Goal: Task Accomplishment & Management: Use online tool/utility

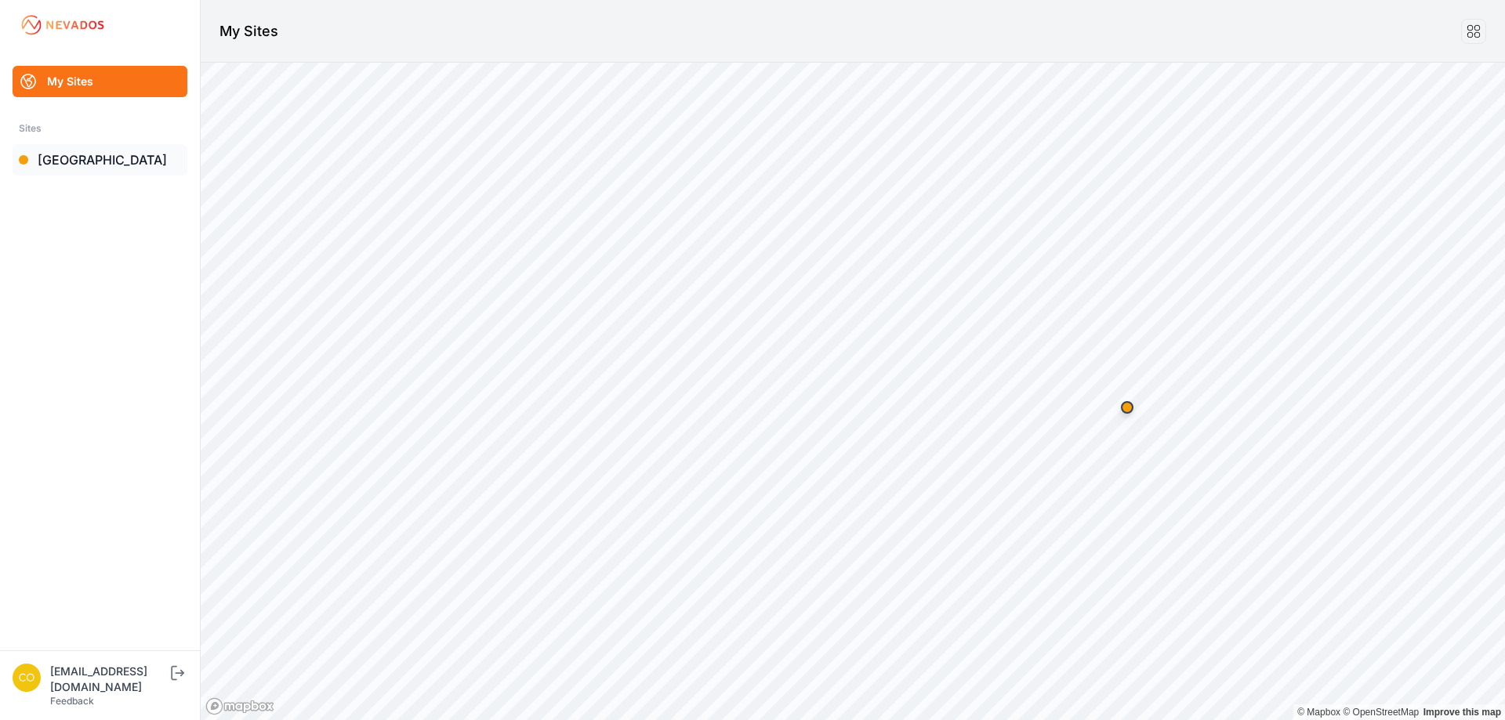
click at [89, 168] on link "[GEOGRAPHIC_DATA]" at bounding box center [100, 159] width 175 height 31
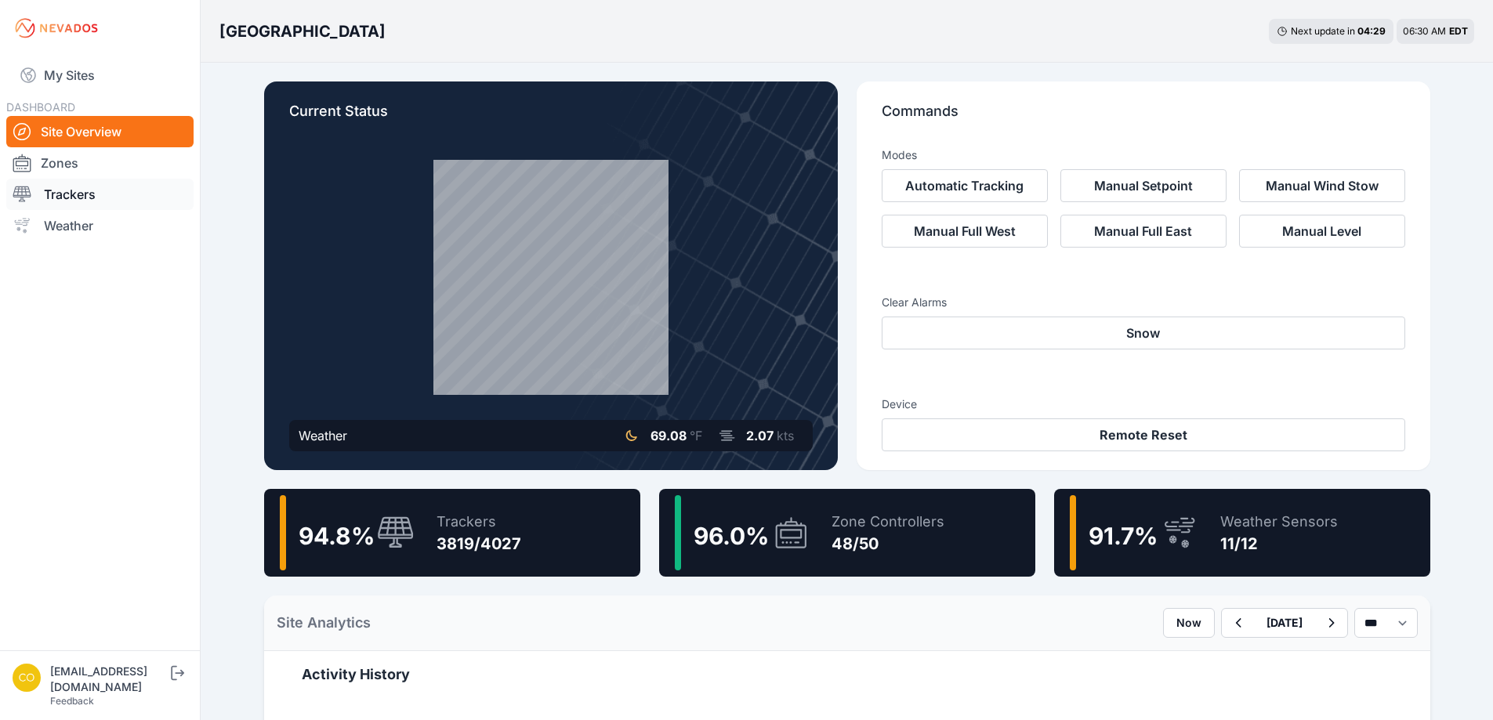
click at [81, 194] on link "Trackers" at bounding box center [99, 194] width 187 height 31
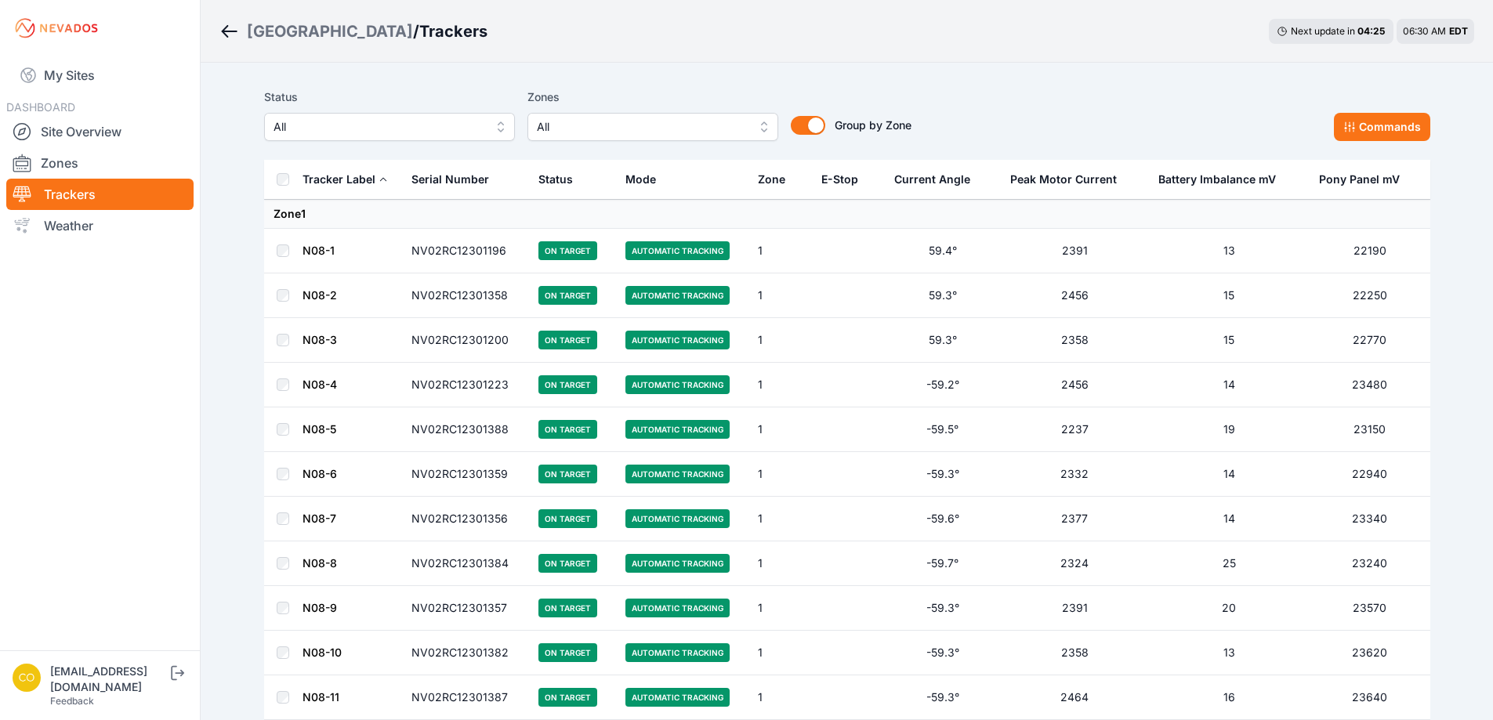
click at [597, 126] on span "All" at bounding box center [642, 127] width 210 height 19
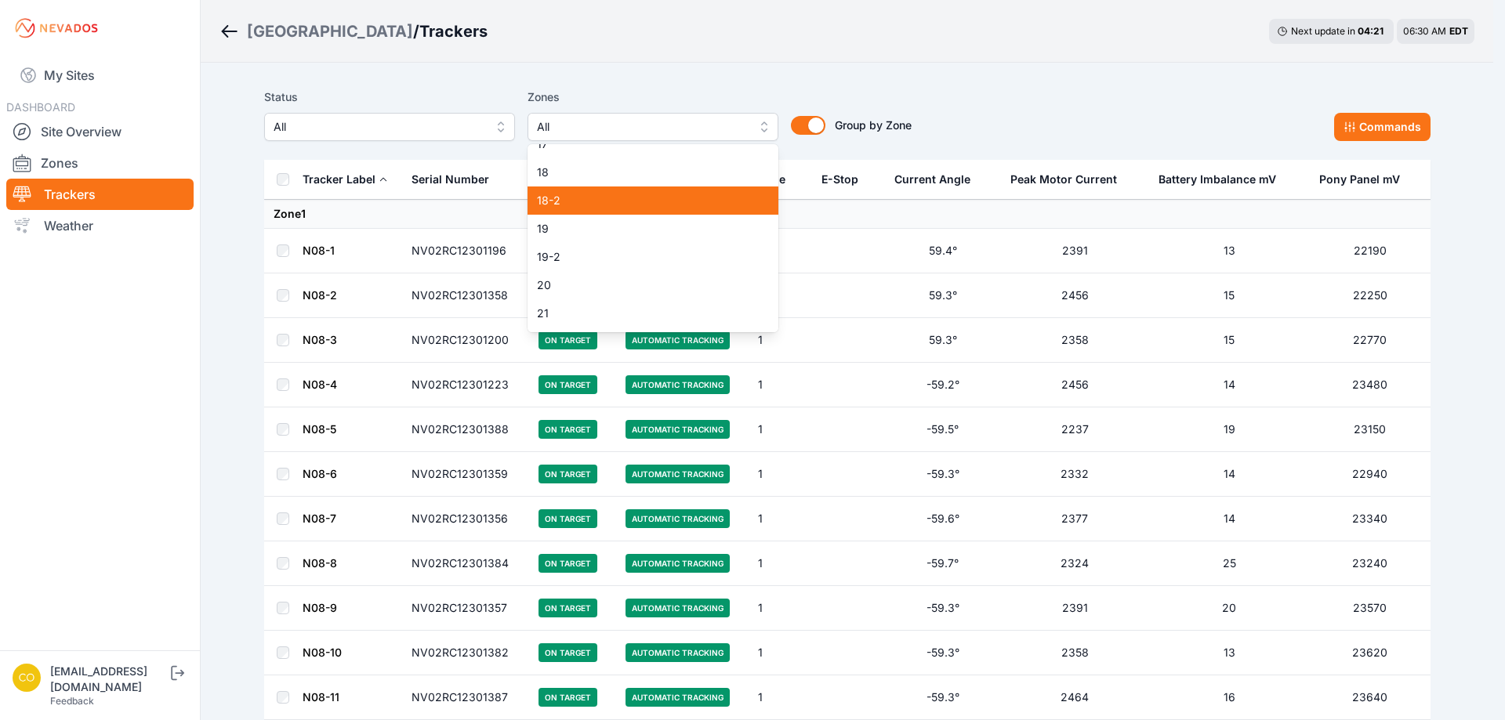
scroll to position [549, 0]
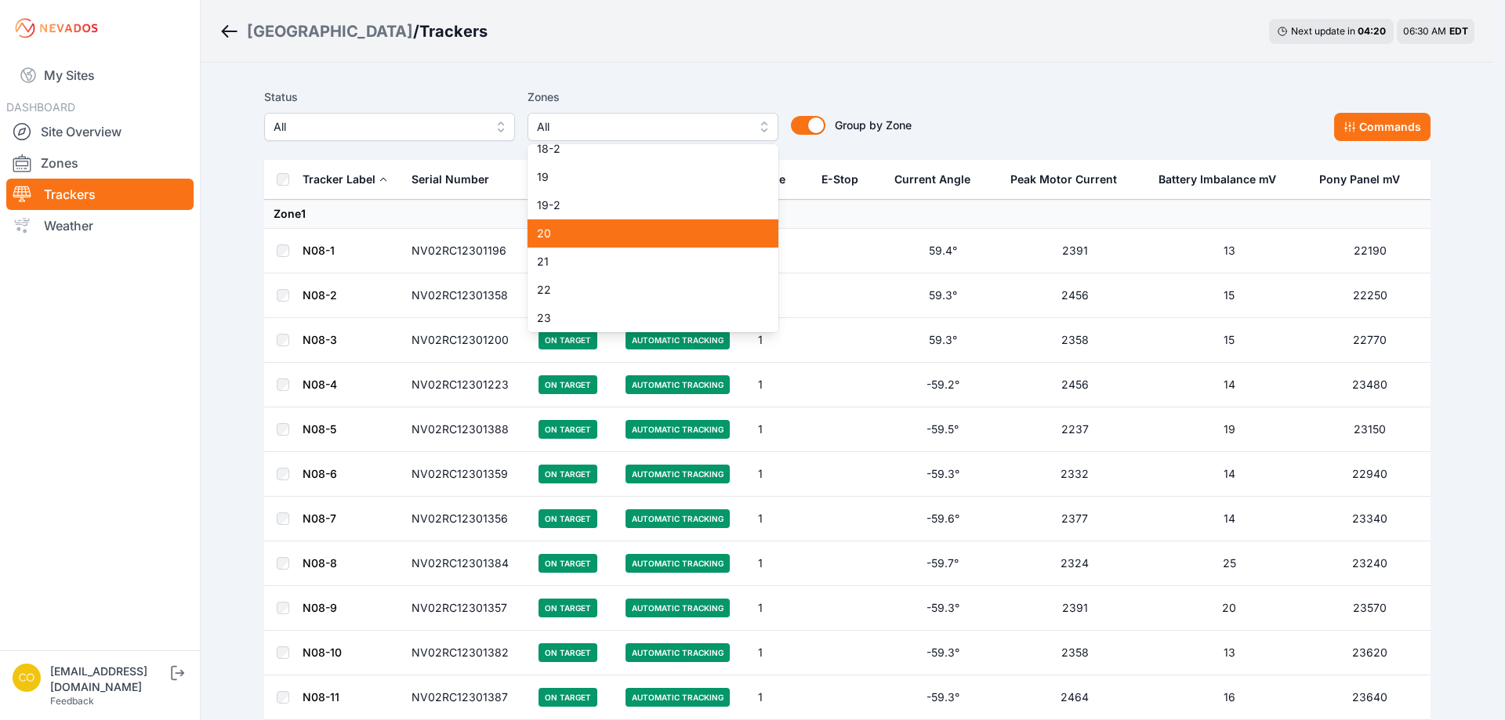
click at [590, 241] on div "20" at bounding box center [653, 234] width 251 height 28
click at [579, 289] on span "22" at bounding box center [643, 290] width 213 height 16
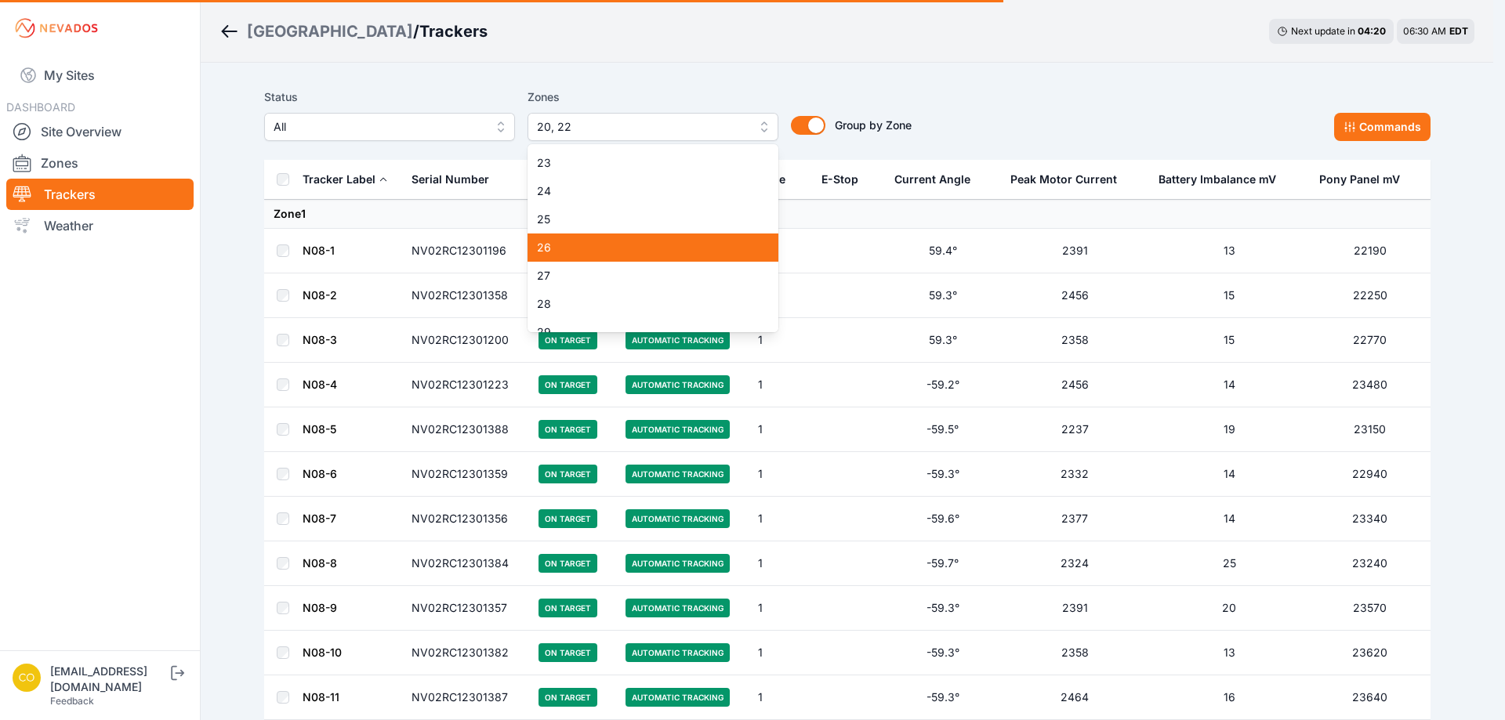
scroll to position [706, 0]
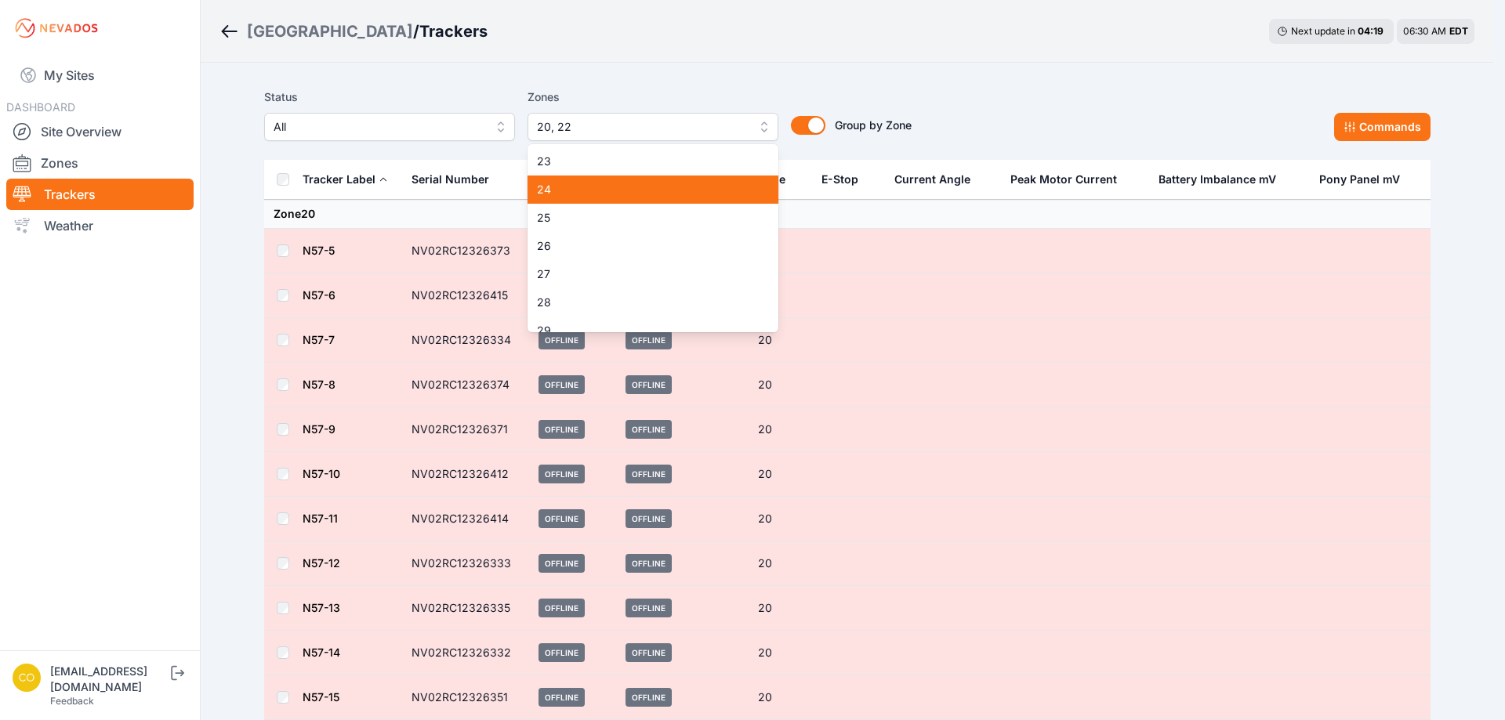
click at [582, 198] on div "24" at bounding box center [653, 190] width 251 height 28
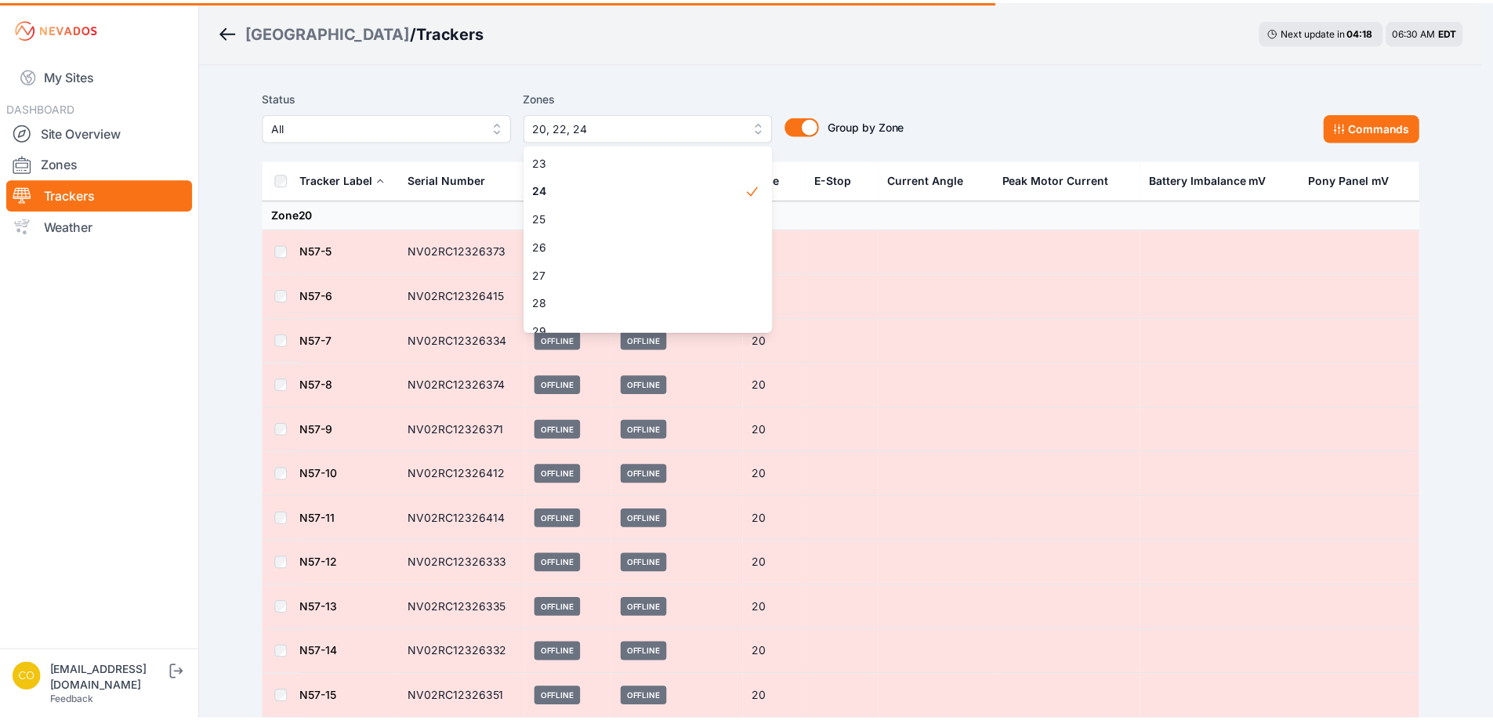
scroll to position [627, 0]
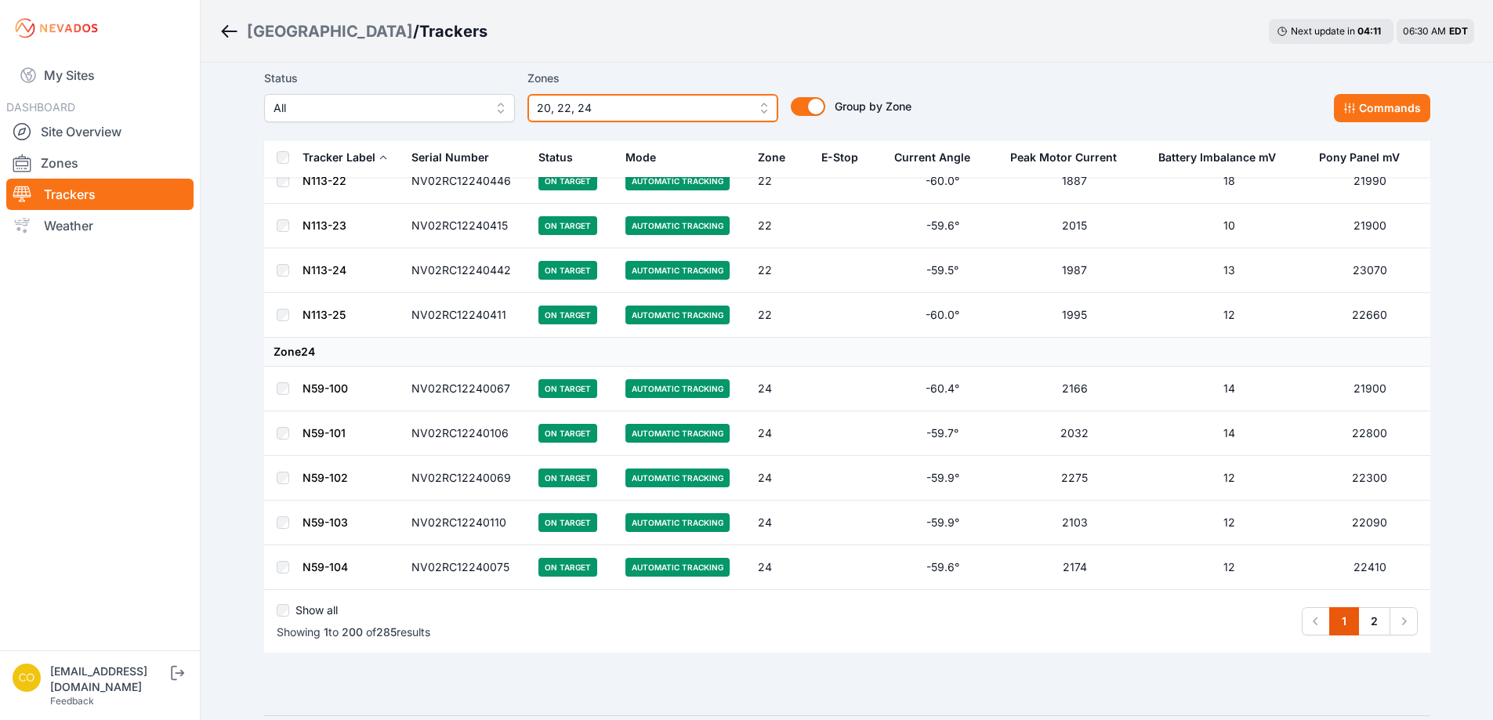
scroll to position [8683, 0]
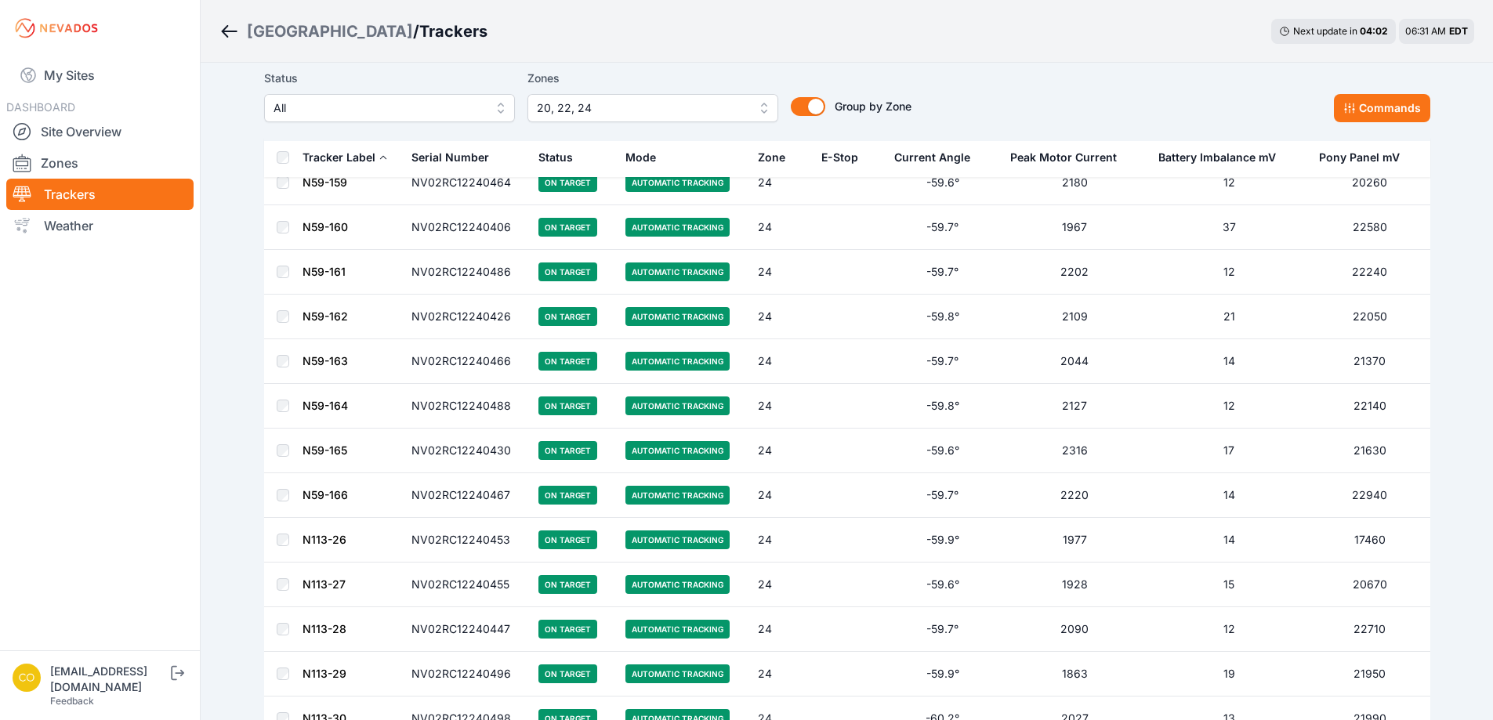
scroll to position [12459, 0]
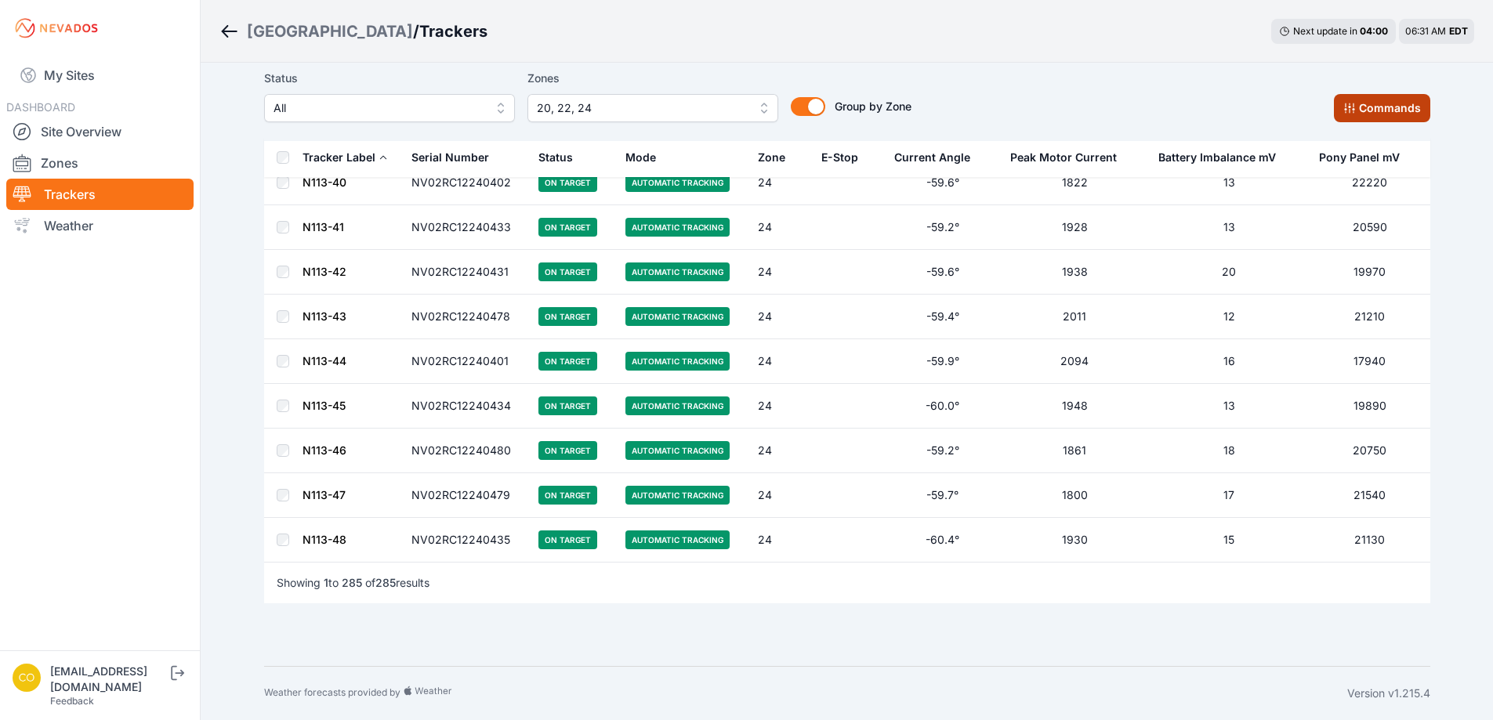
click at [1373, 98] on button "Commands" at bounding box center [1382, 108] width 96 height 28
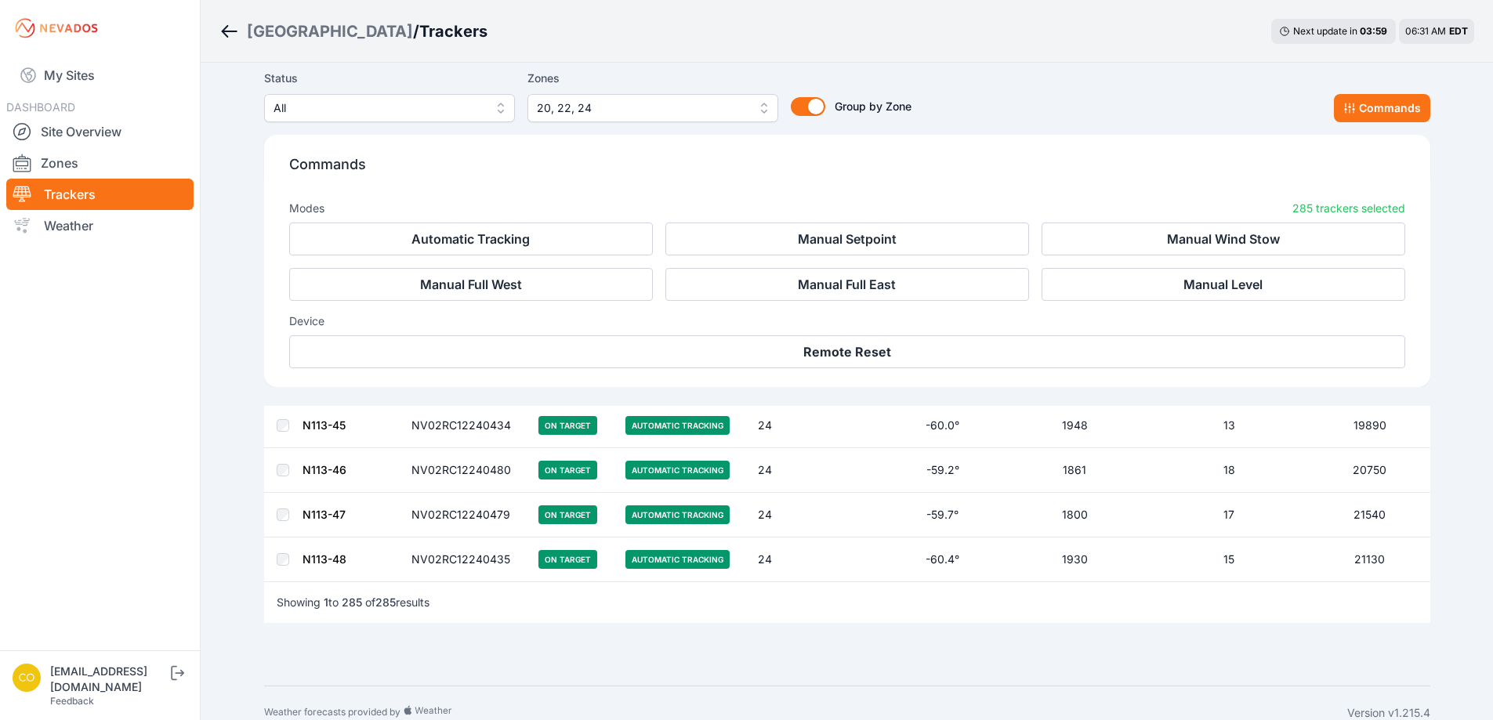
scroll to position [12724, 0]
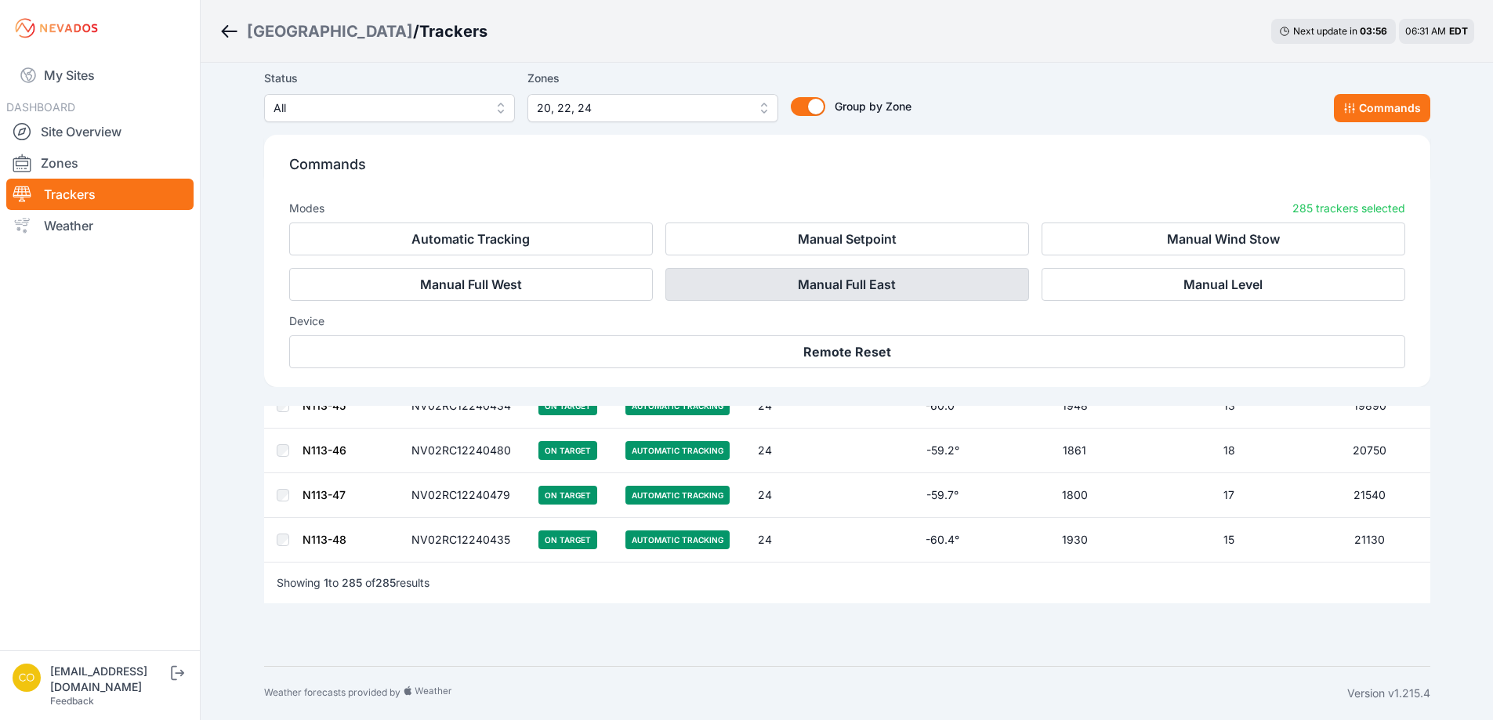
click at [866, 281] on button "Manual Full East" at bounding box center [848, 284] width 364 height 33
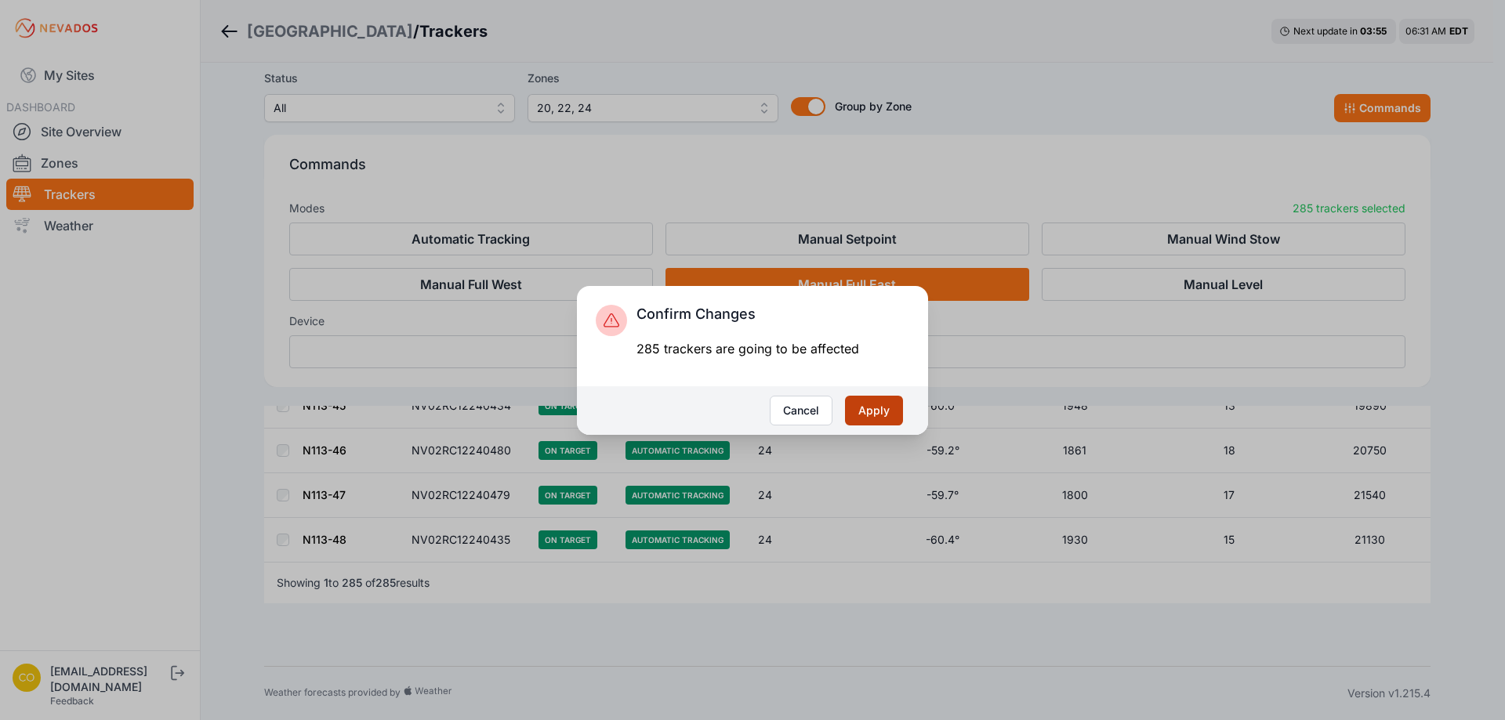
click at [877, 412] on button "Apply" at bounding box center [874, 411] width 58 height 30
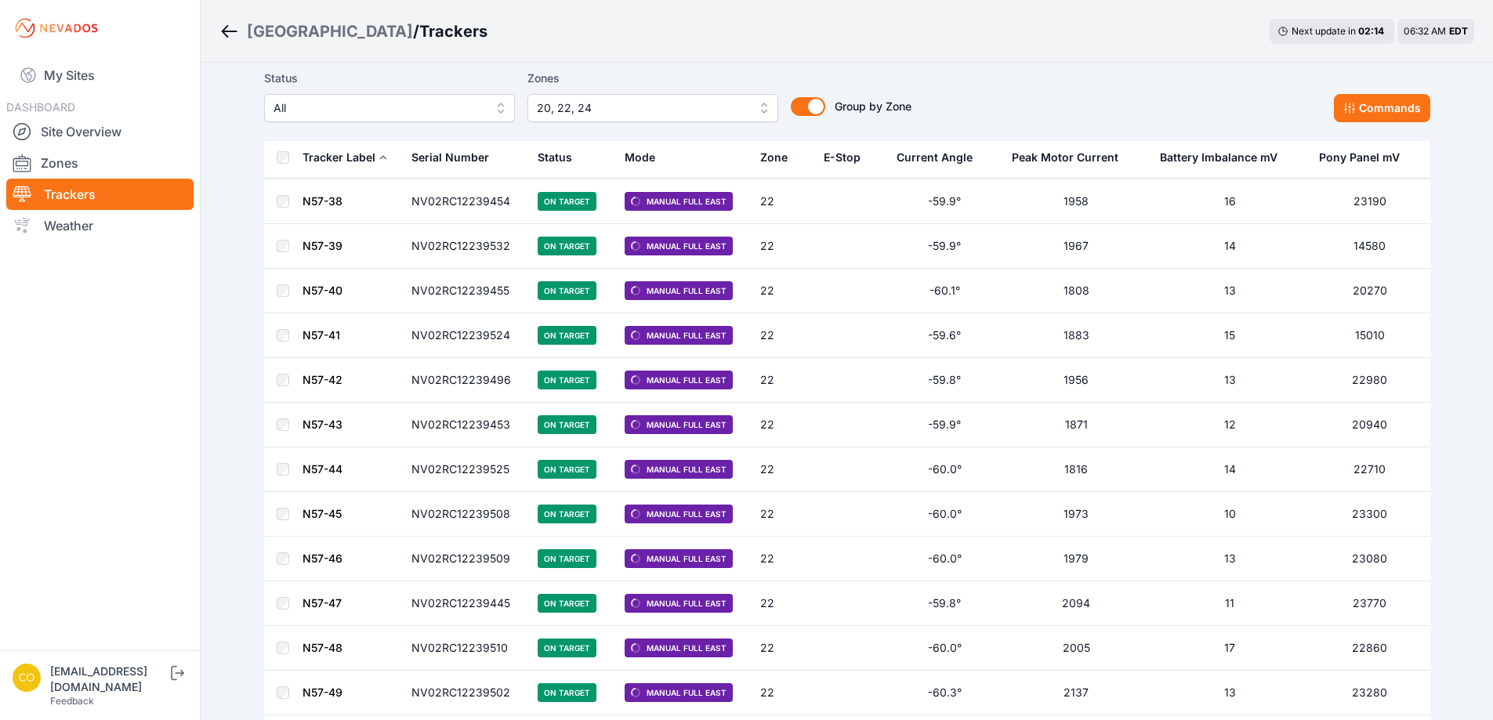
scroll to position [4547, 0]
click at [93, 157] on link "Zones" at bounding box center [99, 162] width 187 height 31
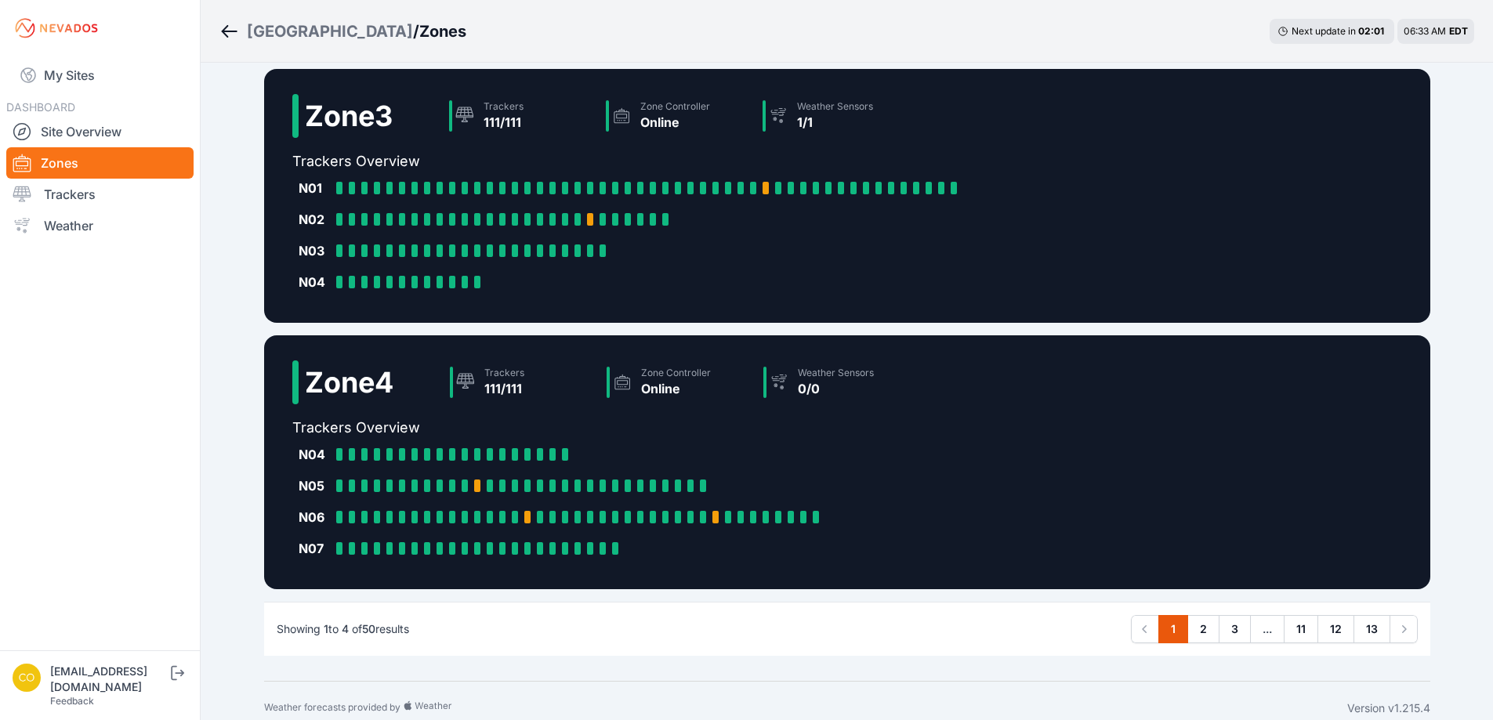
scroll to position [686, 0]
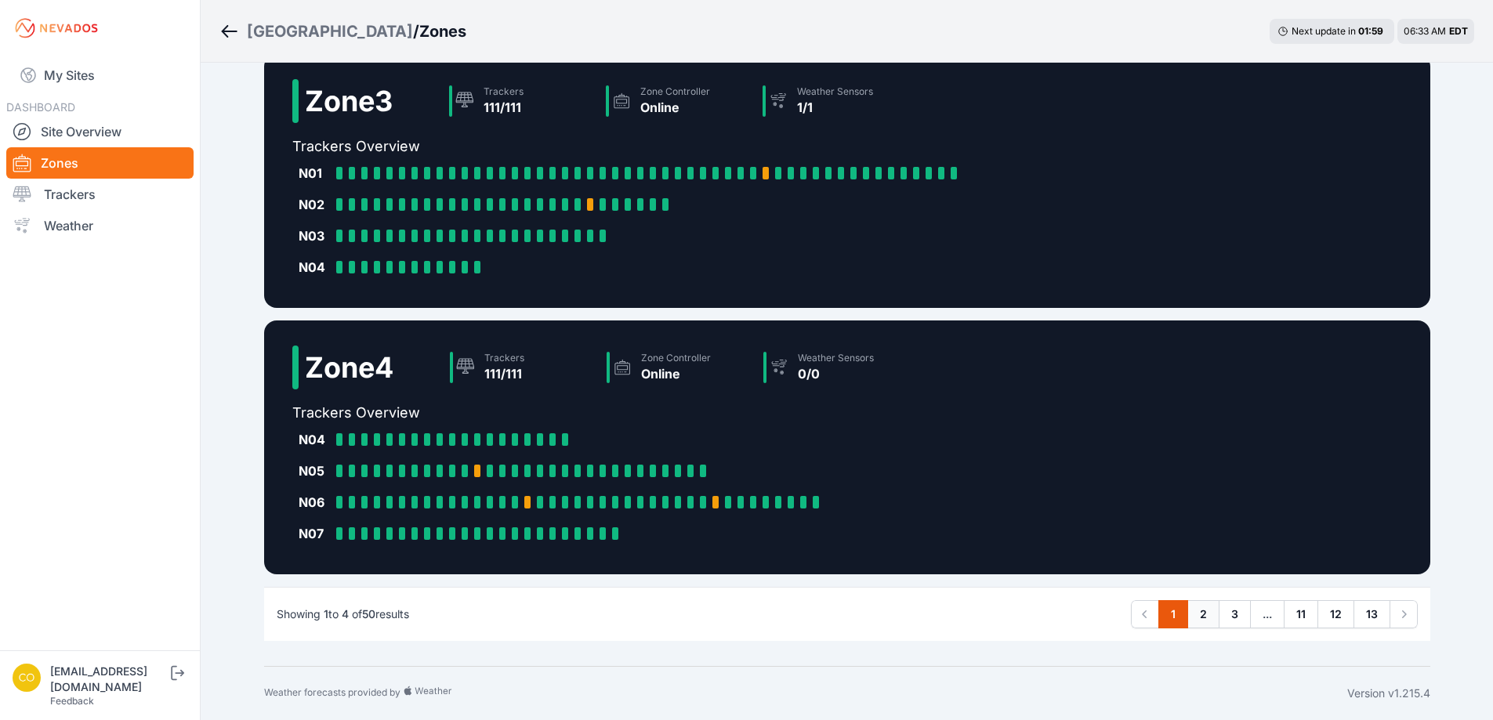
click at [1207, 608] on link "2" at bounding box center [1204, 615] width 32 height 28
click at [1225, 616] on link "3" at bounding box center [1235, 615] width 32 height 28
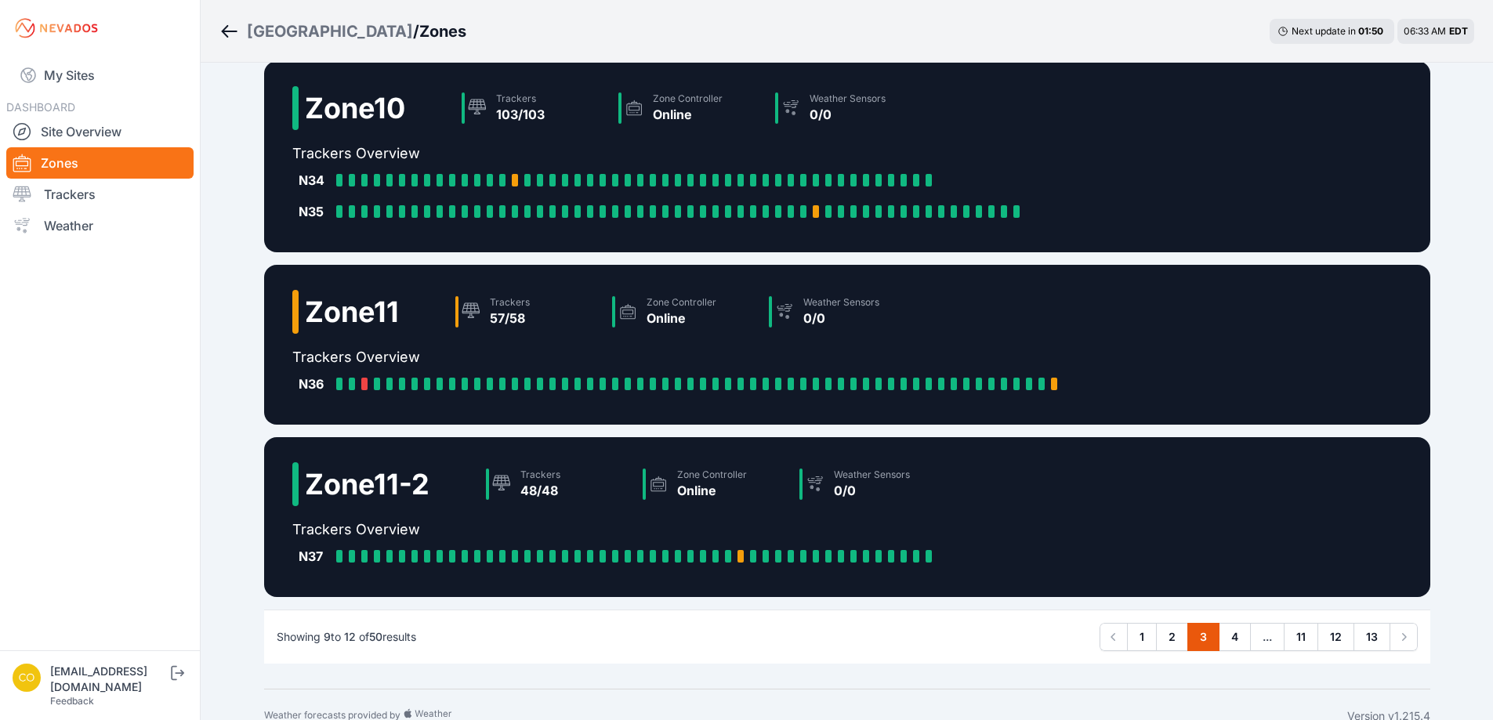
scroll to position [278, 0]
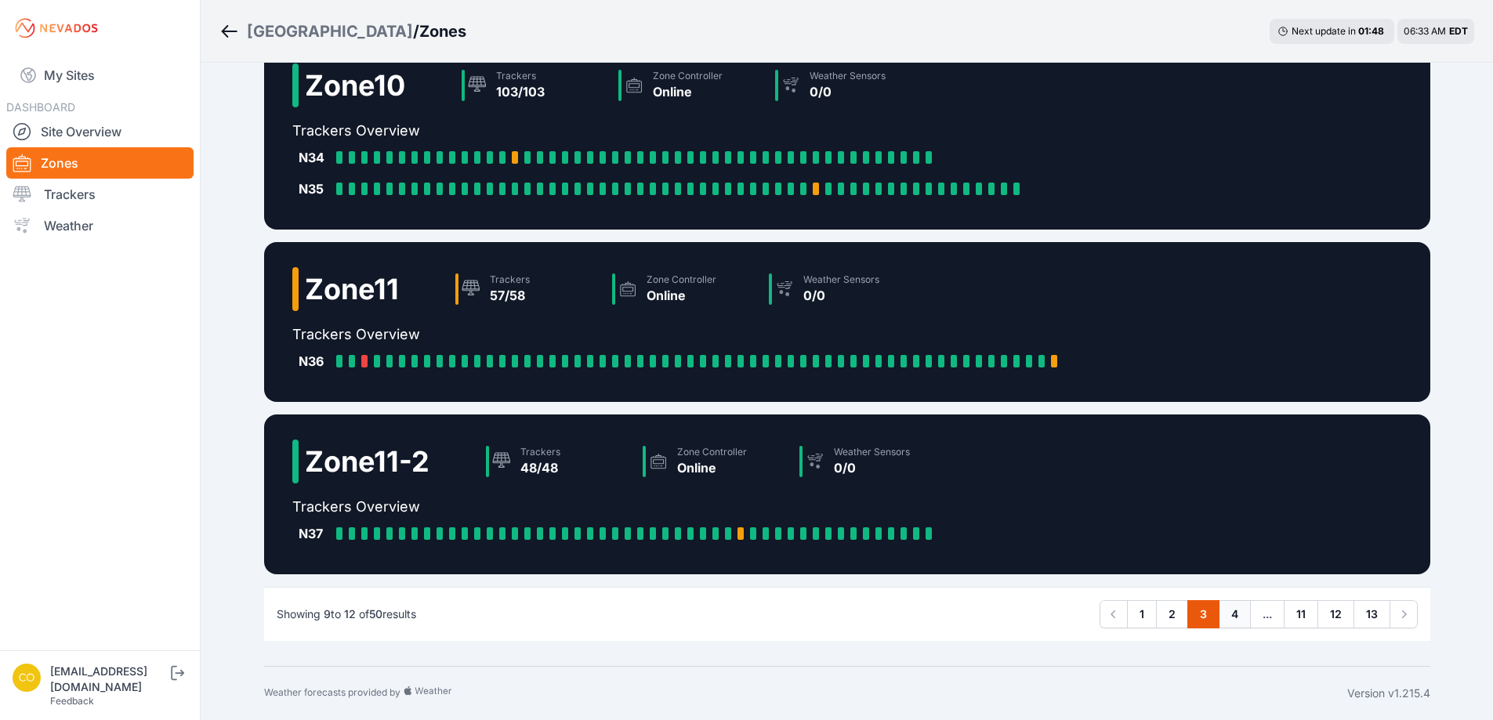
click at [1244, 615] on link "4" at bounding box center [1235, 615] width 32 height 28
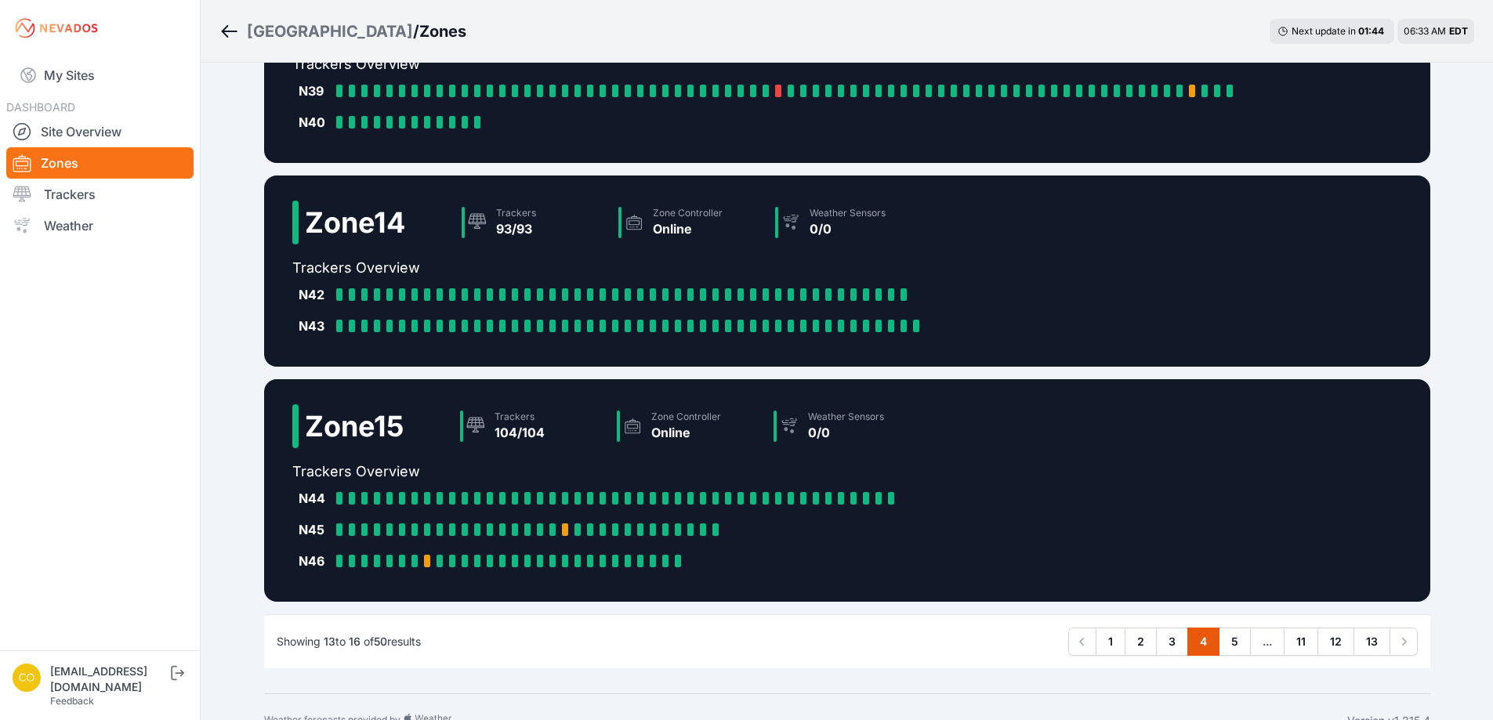
scroll to position [341, 0]
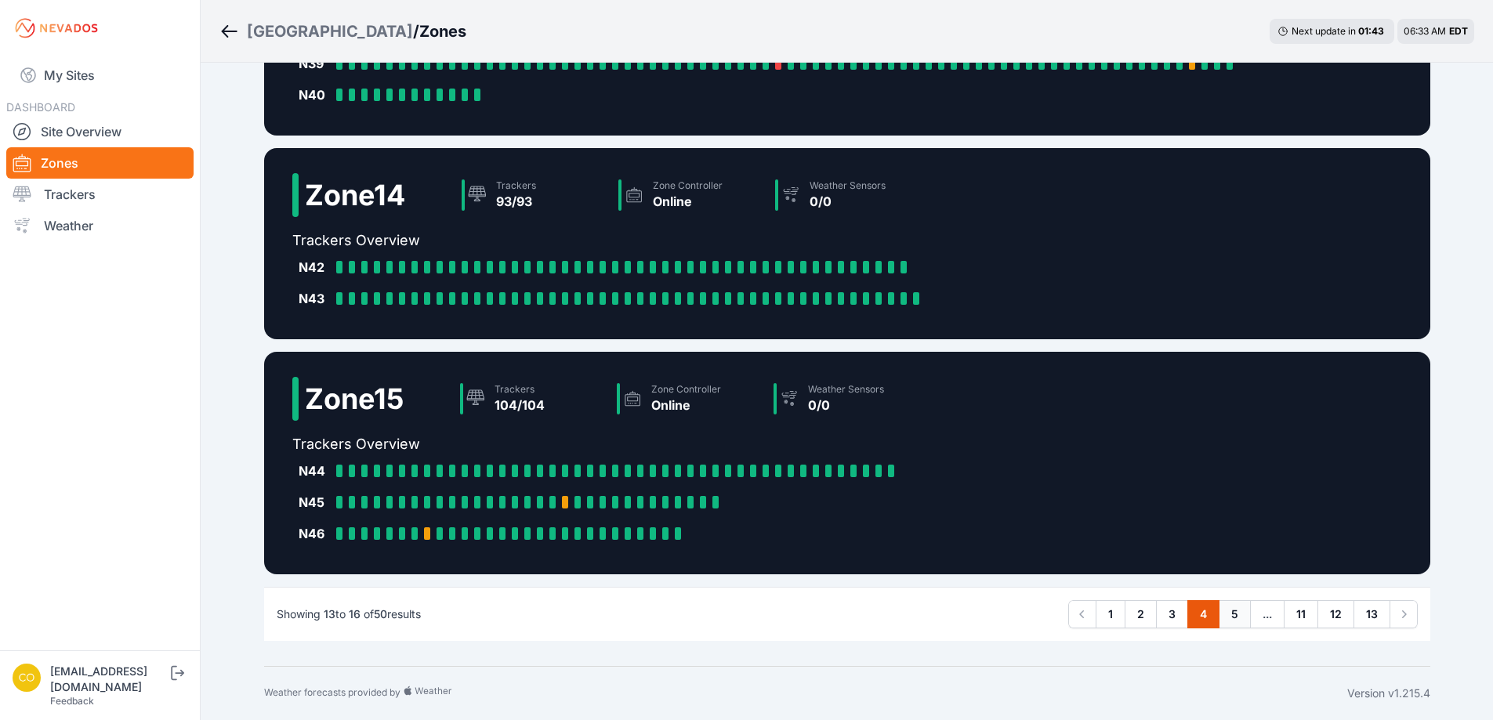
click at [1236, 612] on link "5" at bounding box center [1235, 615] width 32 height 28
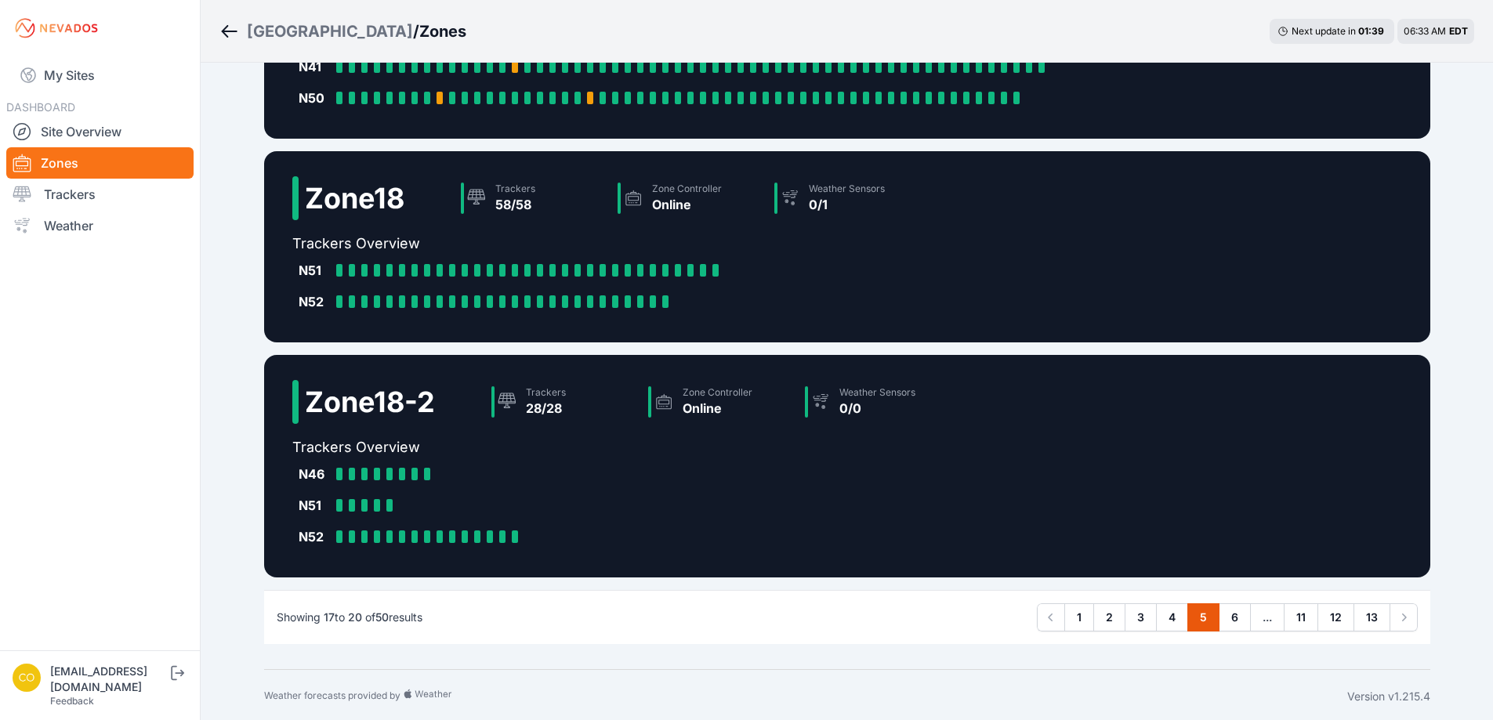
scroll to position [404, 0]
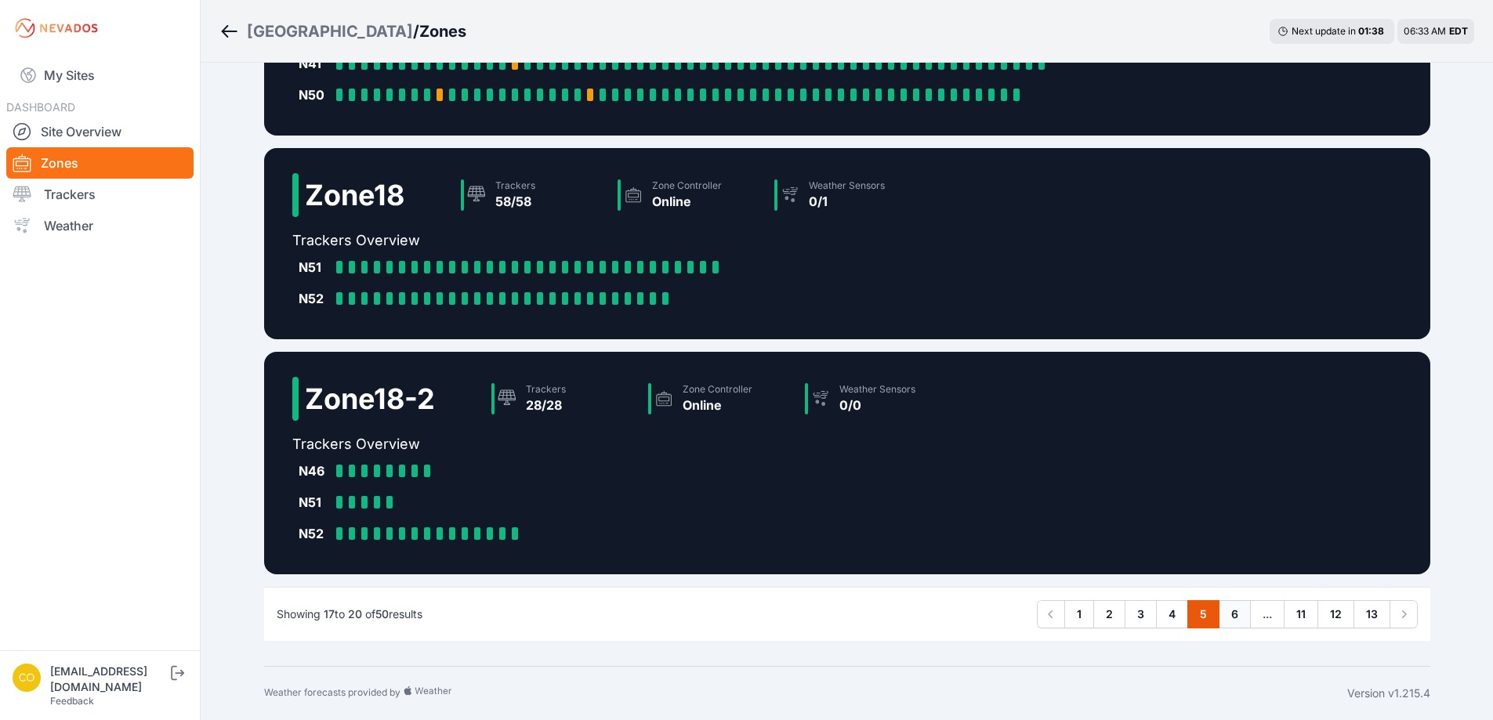
click at [1241, 615] on link "6" at bounding box center [1235, 615] width 32 height 28
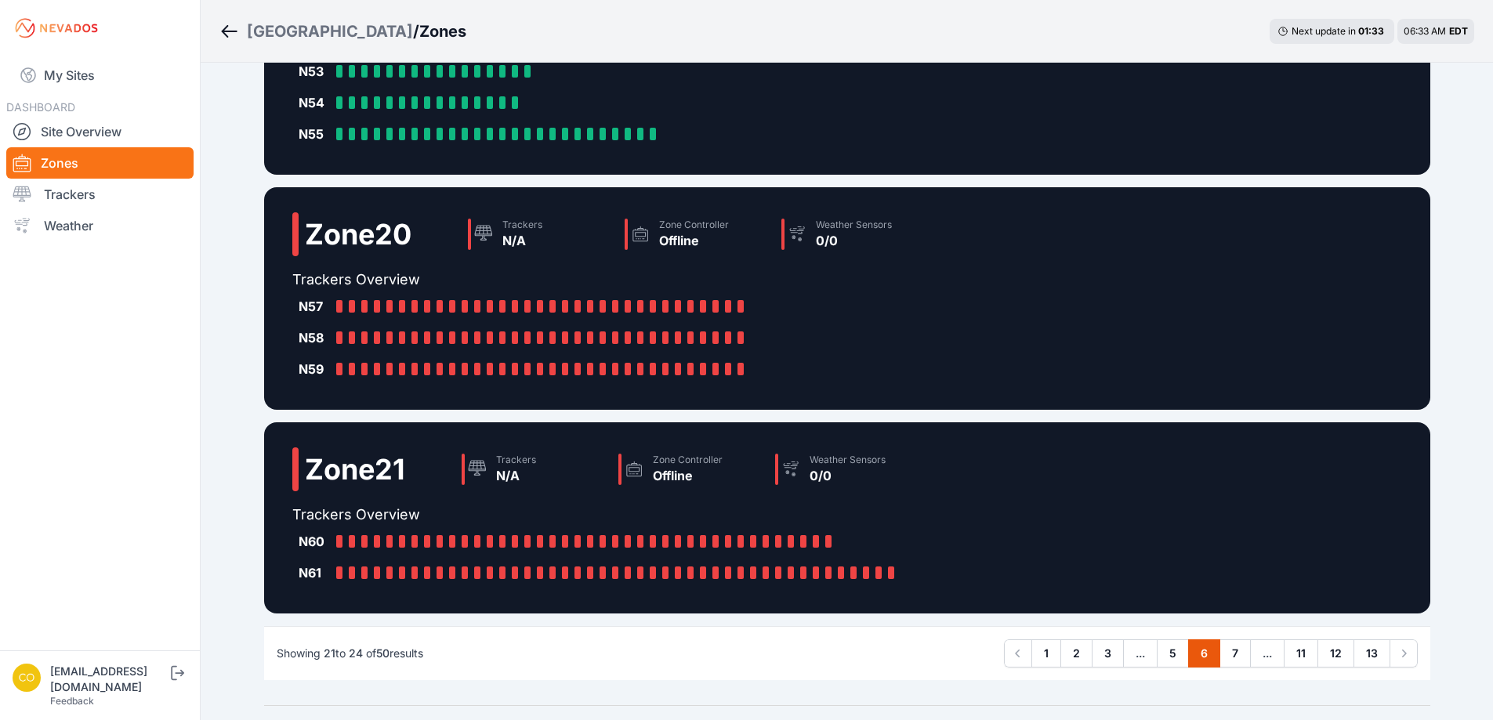
scroll to position [435, 0]
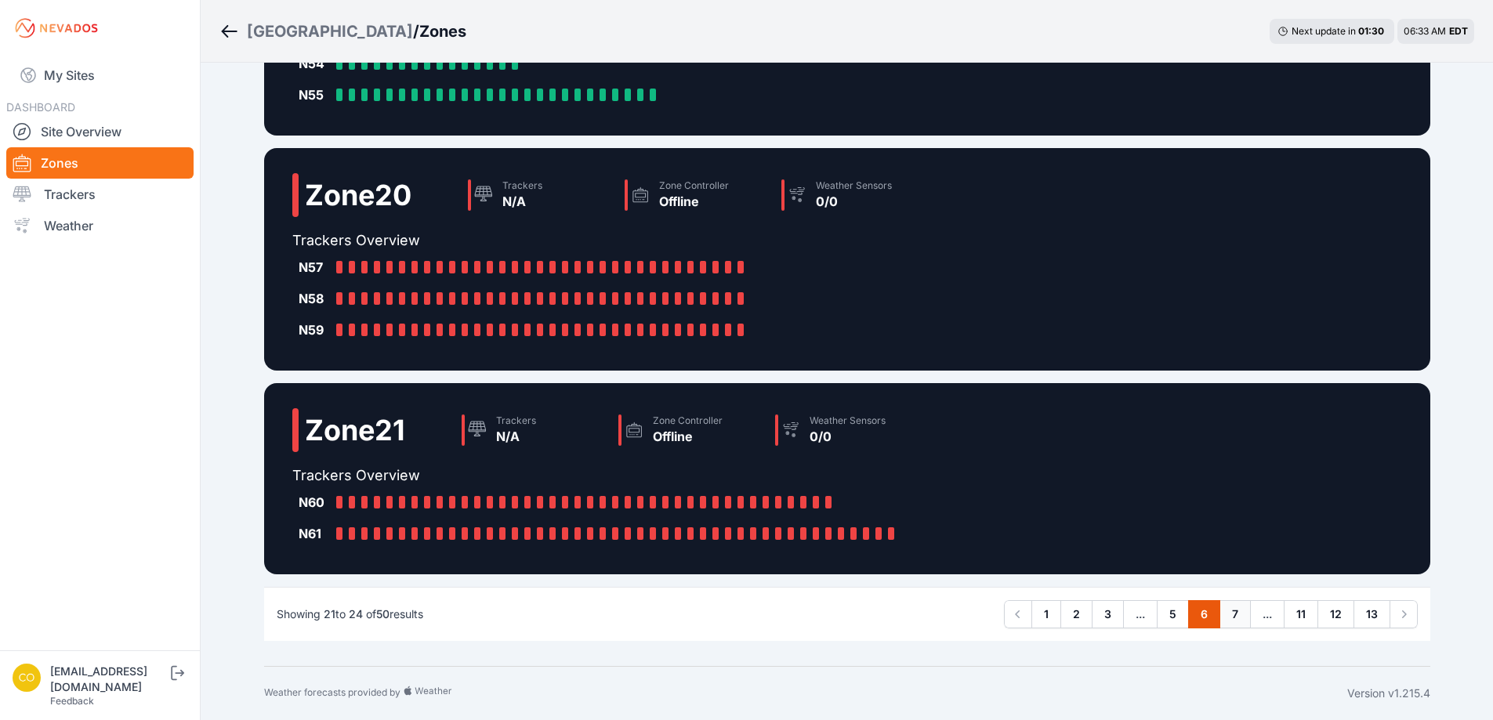
click at [1232, 618] on link "7" at bounding box center [1235, 615] width 31 height 28
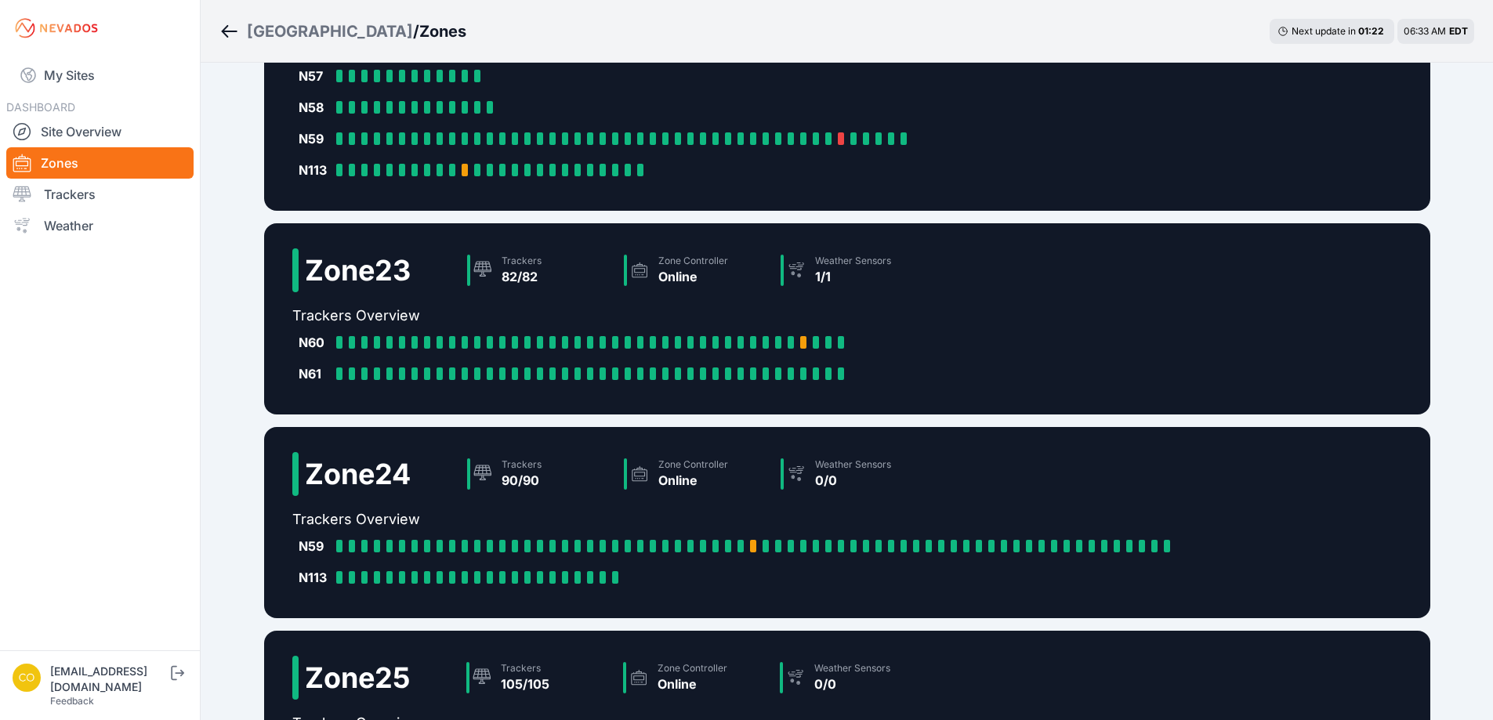
scroll to position [157, 0]
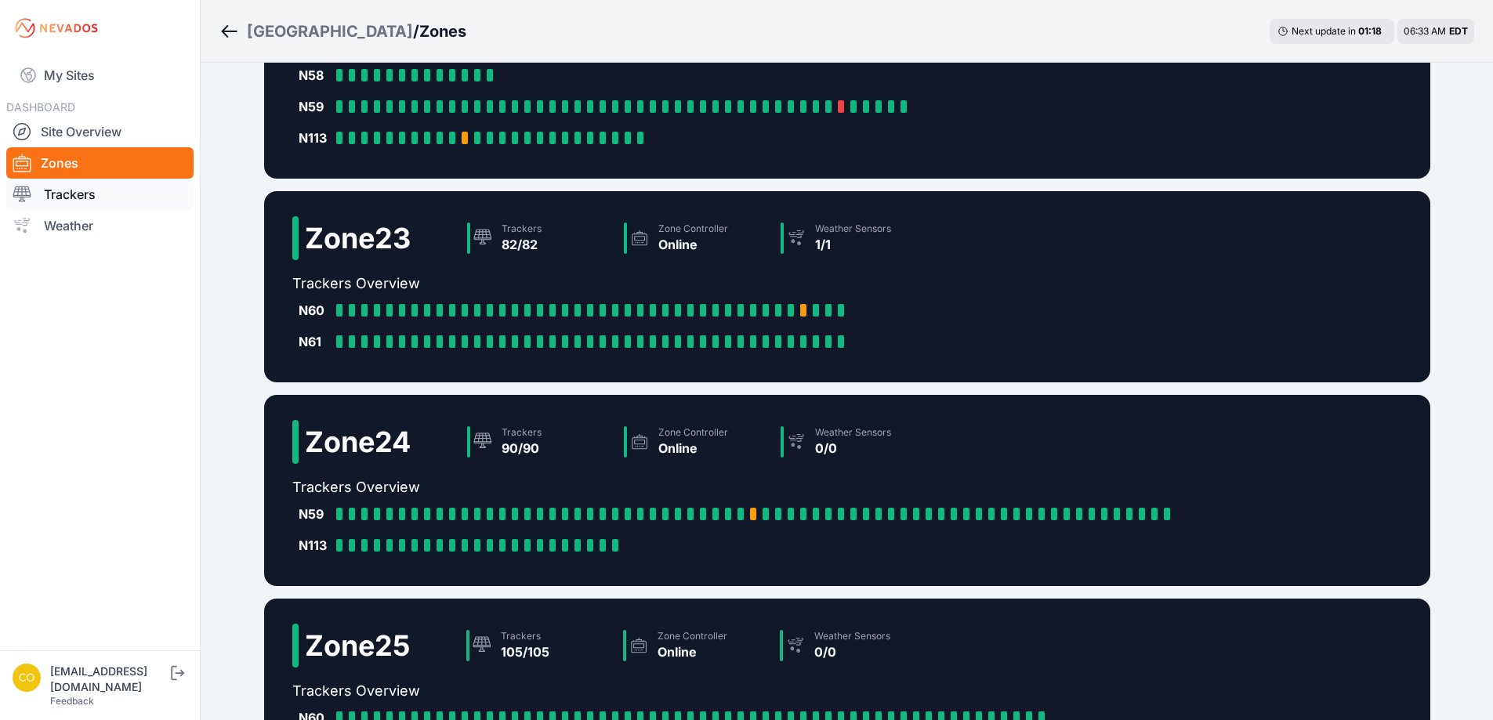
click at [85, 188] on link "Trackers" at bounding box center [99, 194] width 187 height 31
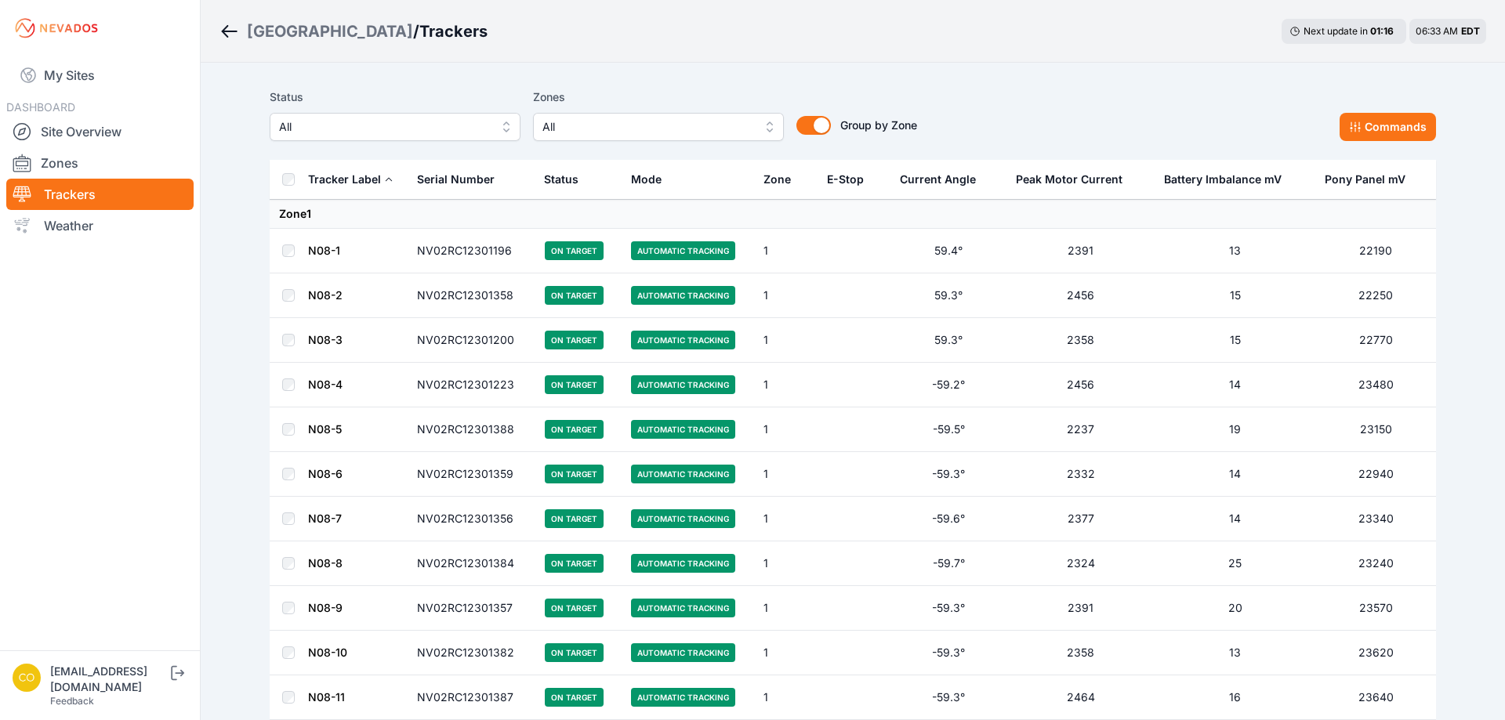
click at [637, 129] on span "All" at bounding box center [647, 127] width 210 height 19
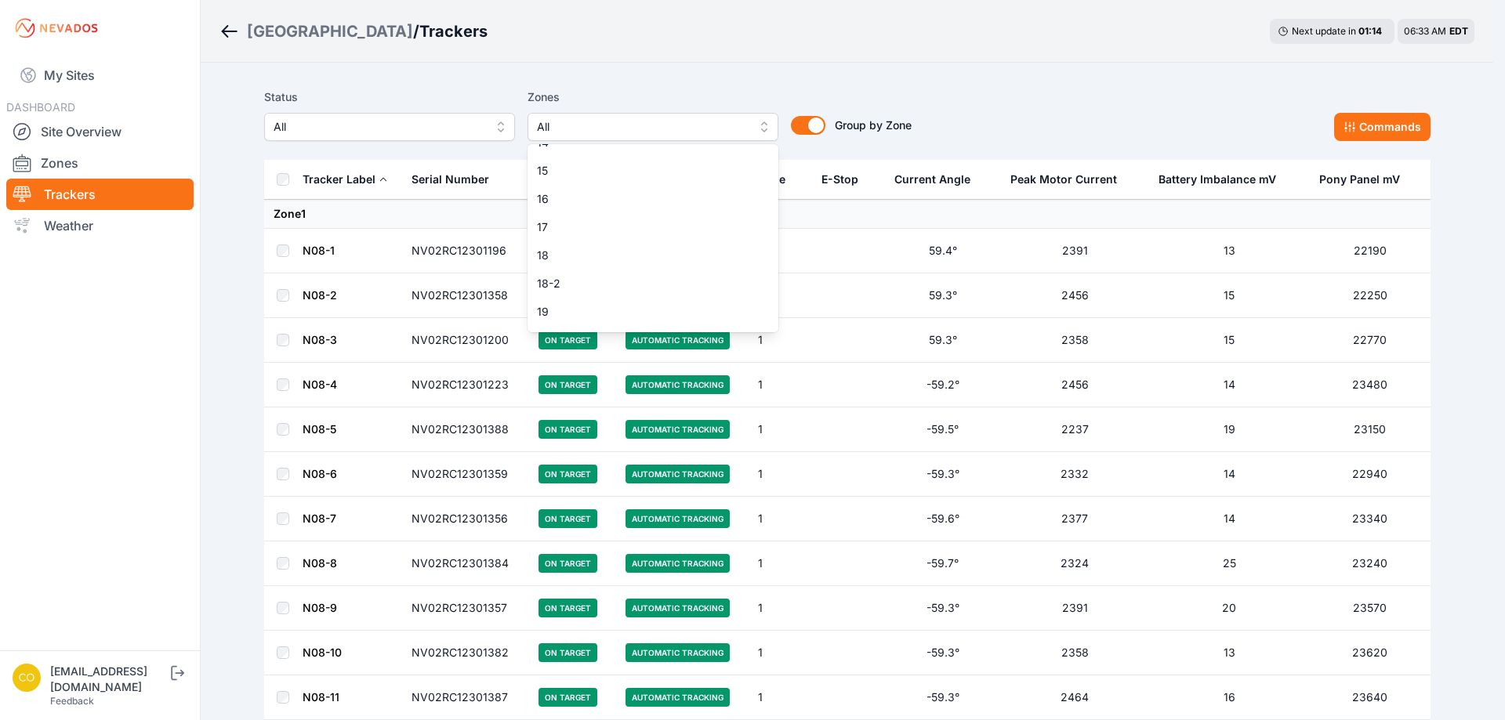
scroll to position [549, 0]
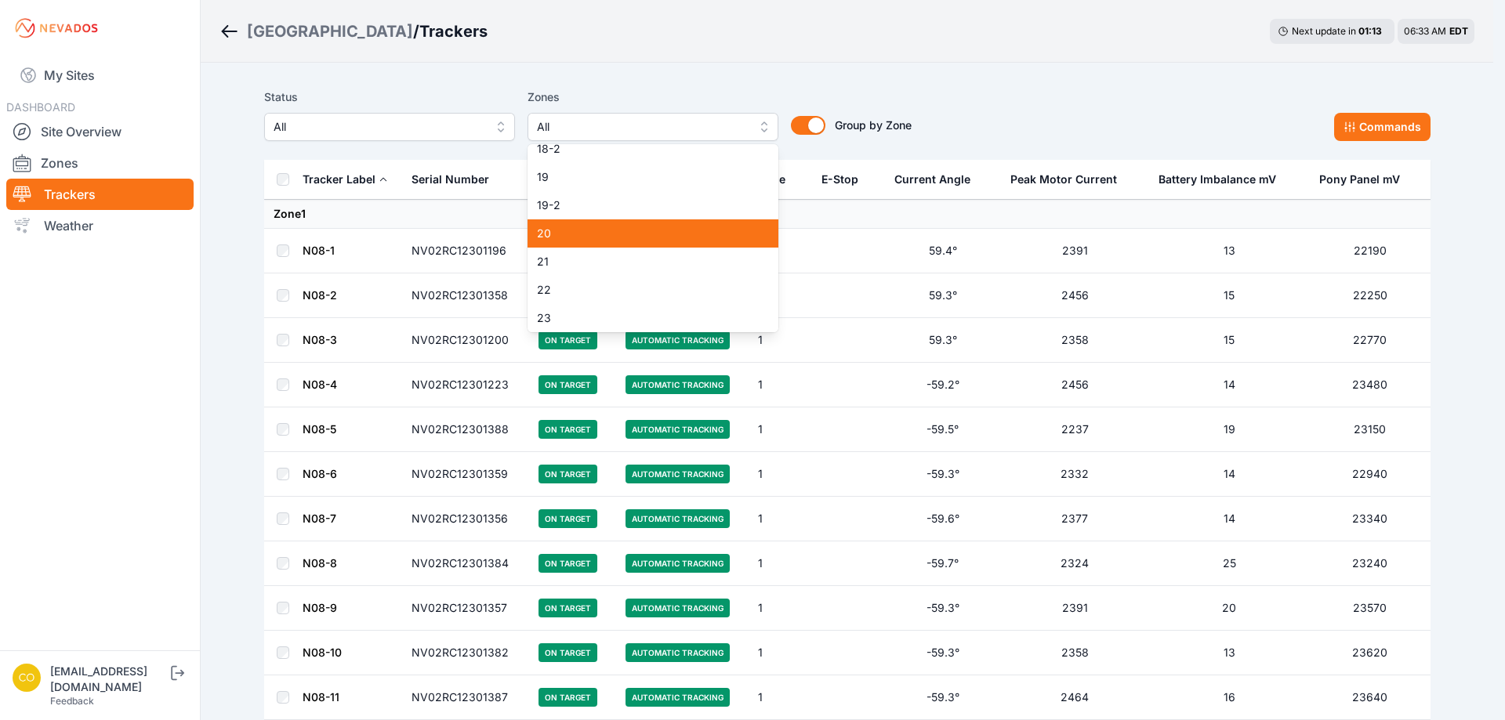
click at [586, 242] on div "20" at bounding box center [653, 234] width 251 height 28
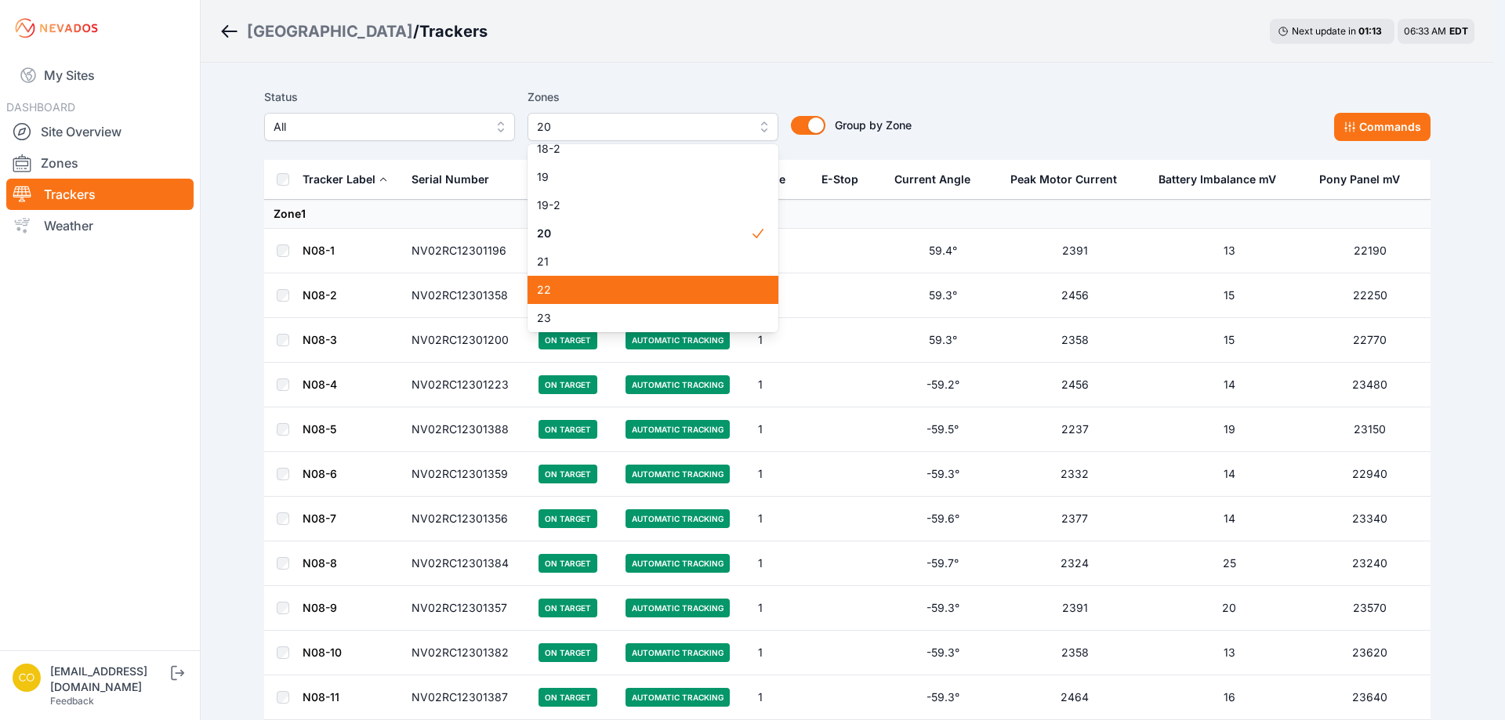
click at [572, 289] on span "22" at bounding box center [643, 290] width 213 height 16
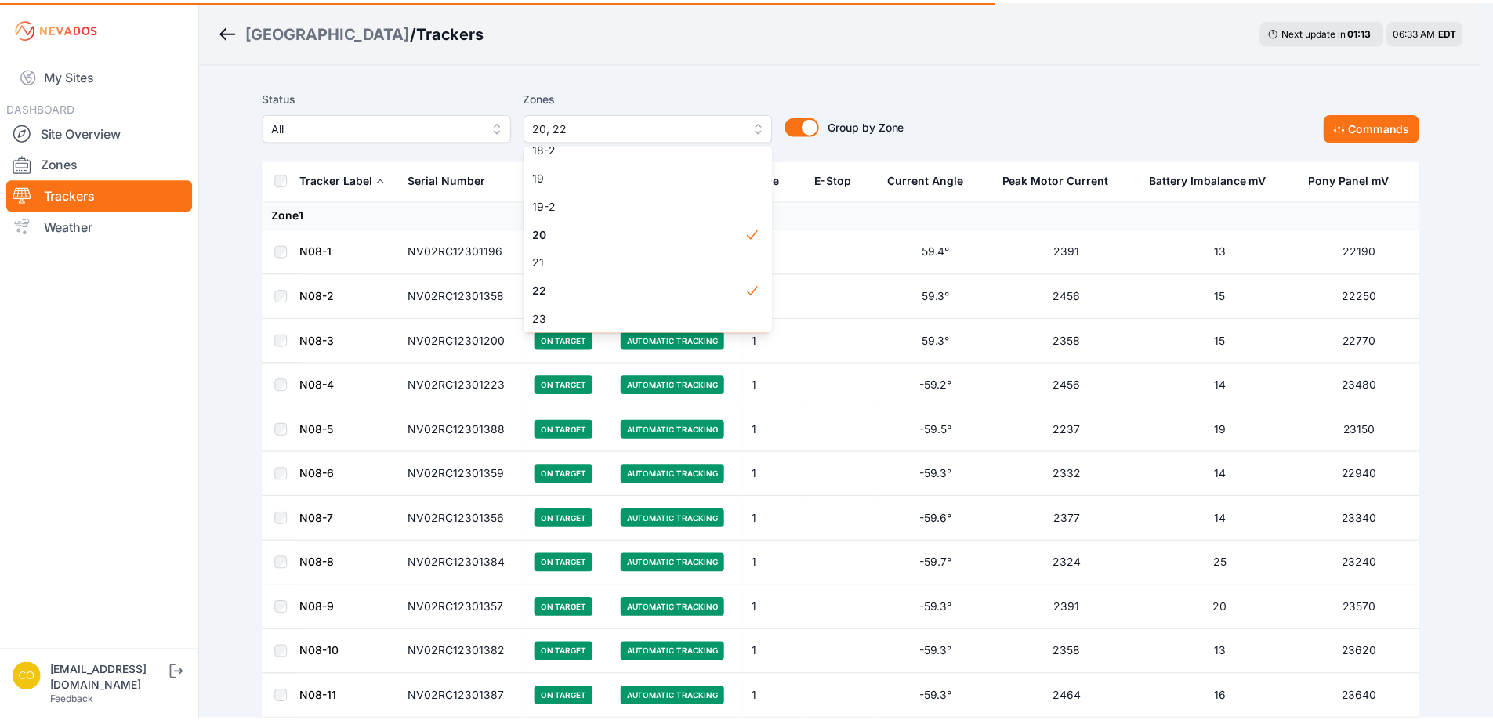
scroll to position [706, 0]
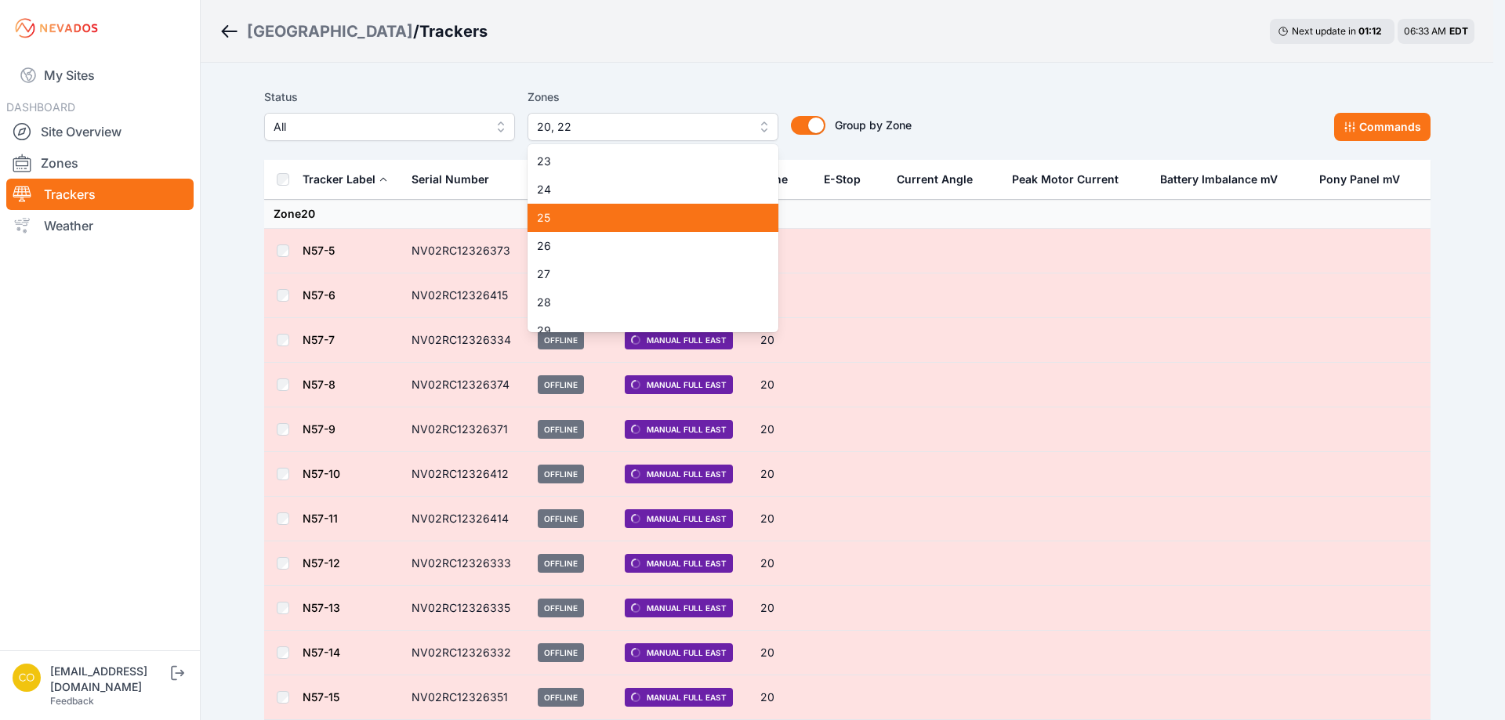
click at [592, 198] on div "24" at bounding box center [653, 190] width 251 height 28
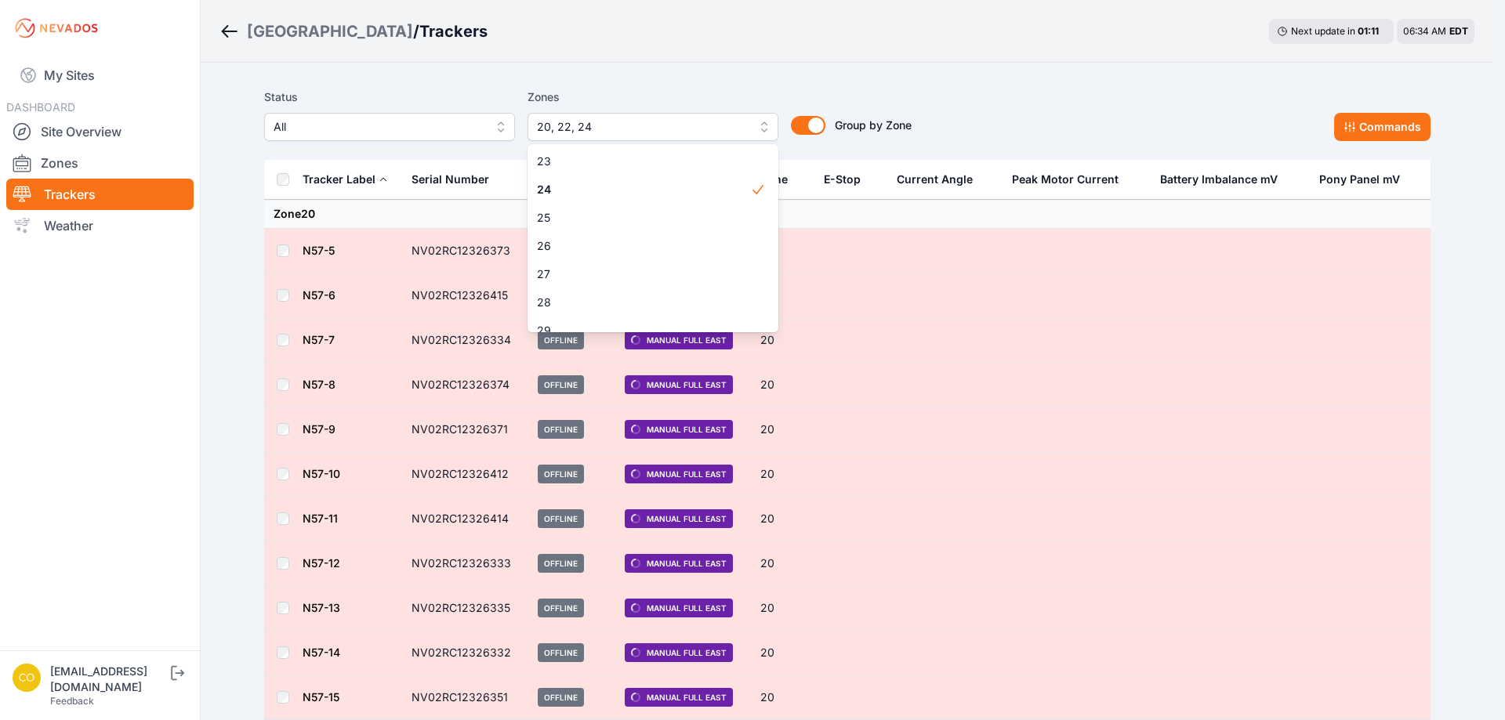
click at [1085, 120] on div "Status All Zones 20, 22, 24 1 2 3 4 5 6 7 8 9 10 11 11-2 12 13 14 15 16 17 18 1…" at bounding box center [847, 114] width 1167 height 53
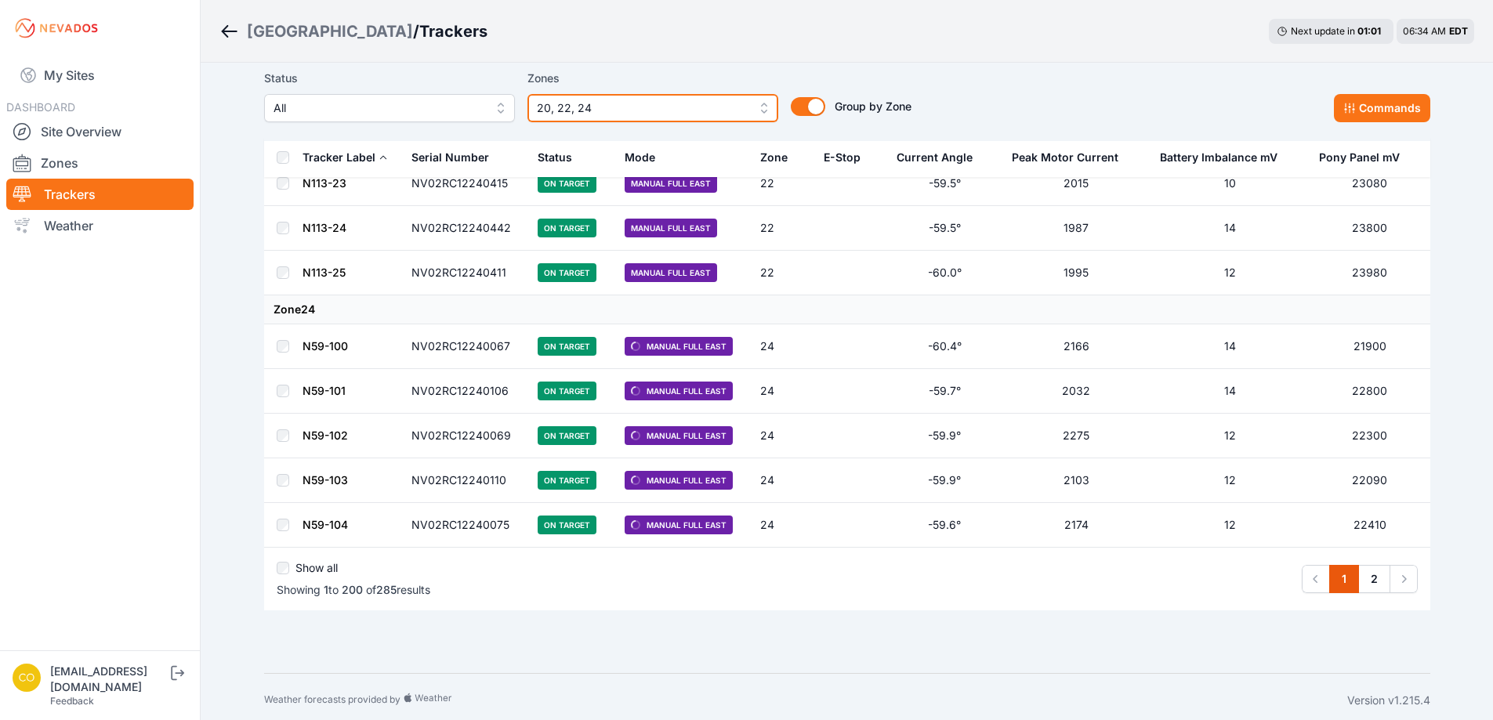
scroll to position [8683, 0]
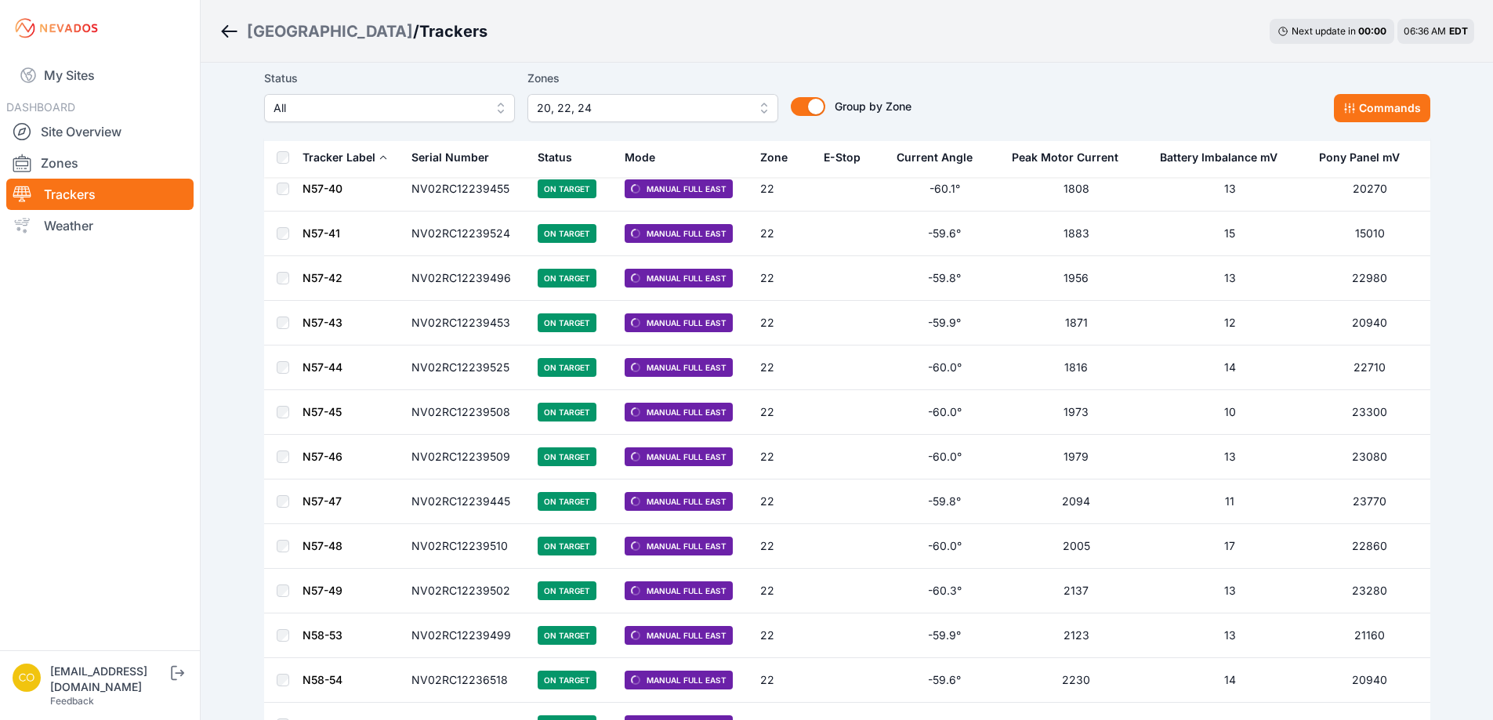
scroll to position [4625, 0]
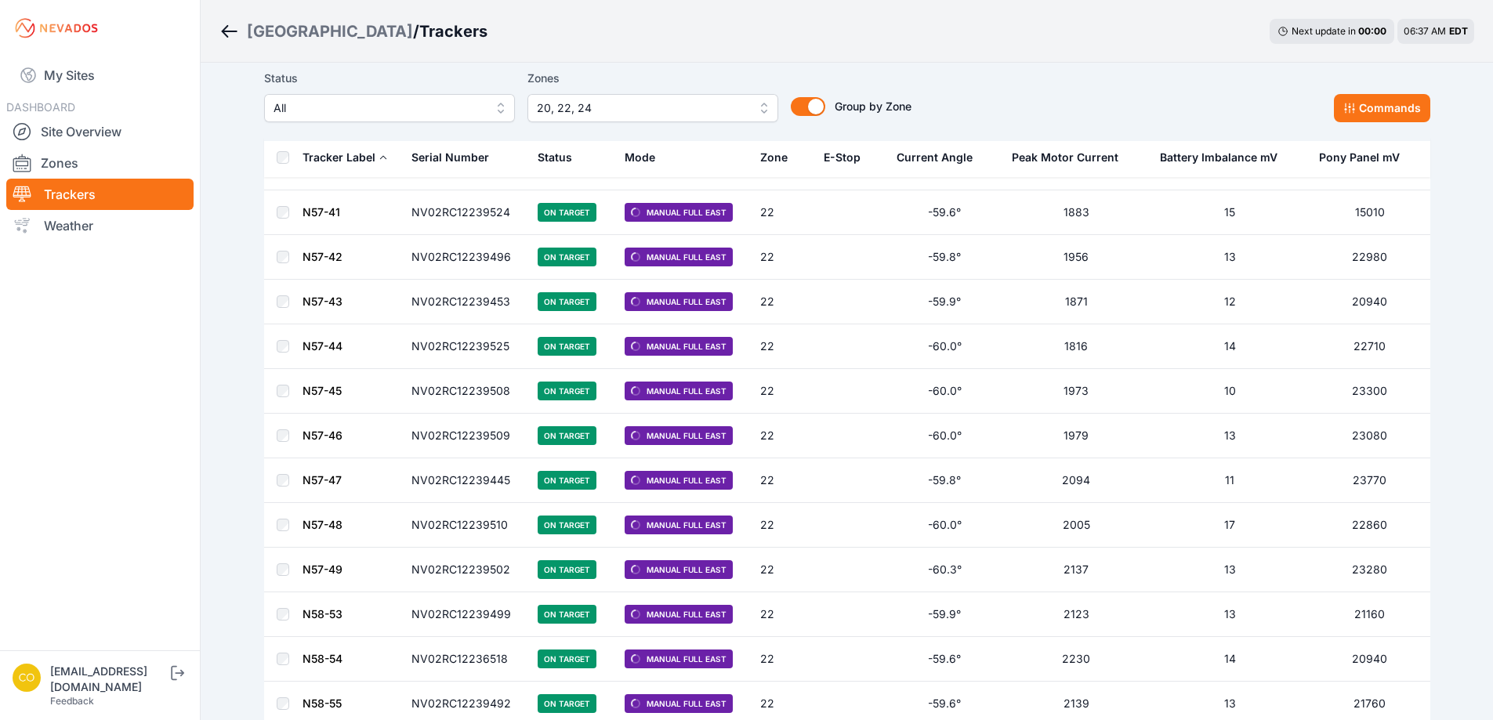
drag, startPoint x: 71, startPoint y: 166, endPoint x: 207, endPoint y: 191, distance: 137.9
click at [71, 166] on link "Zones" at bounding box center [99, 162] width 187 height 31
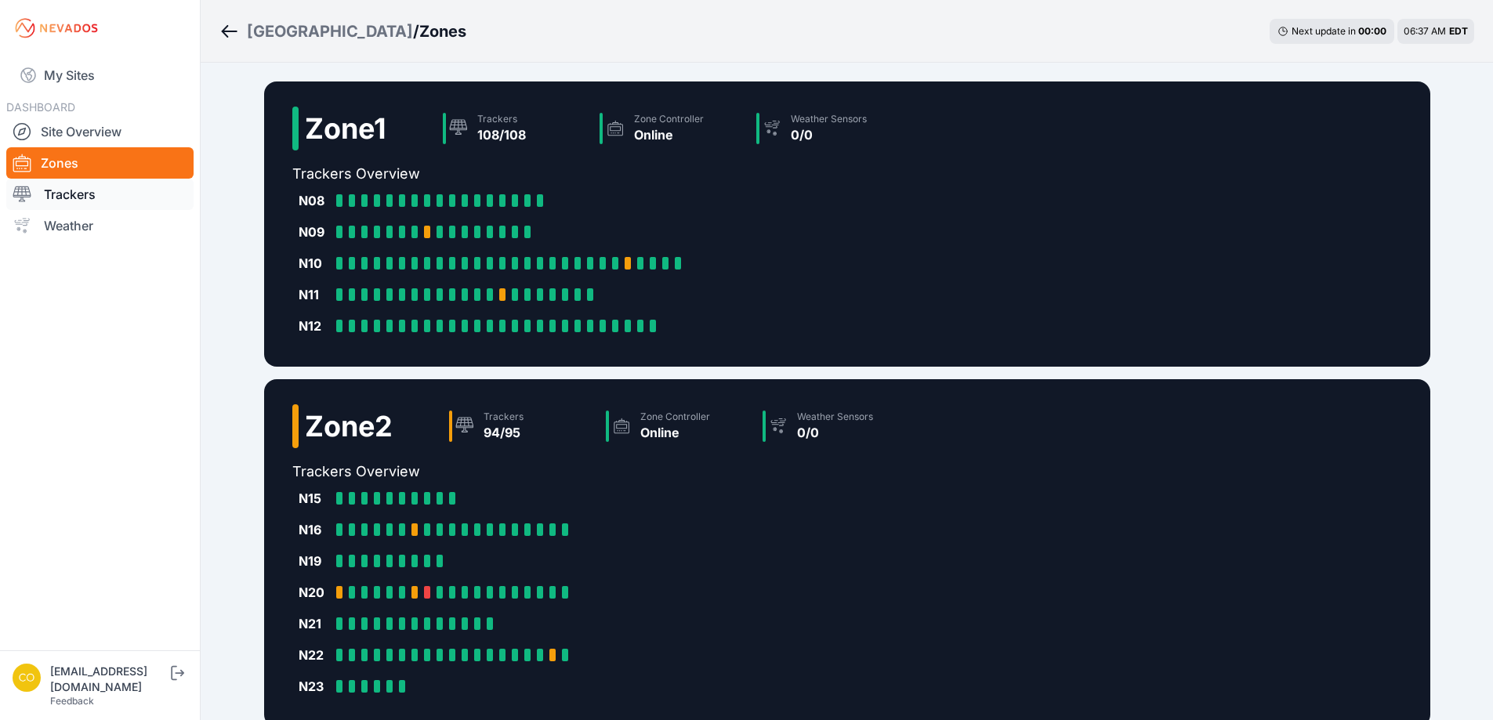
click at [82, 191] on link "Trackers" at bounding box center [99, 194] width 187 height 31
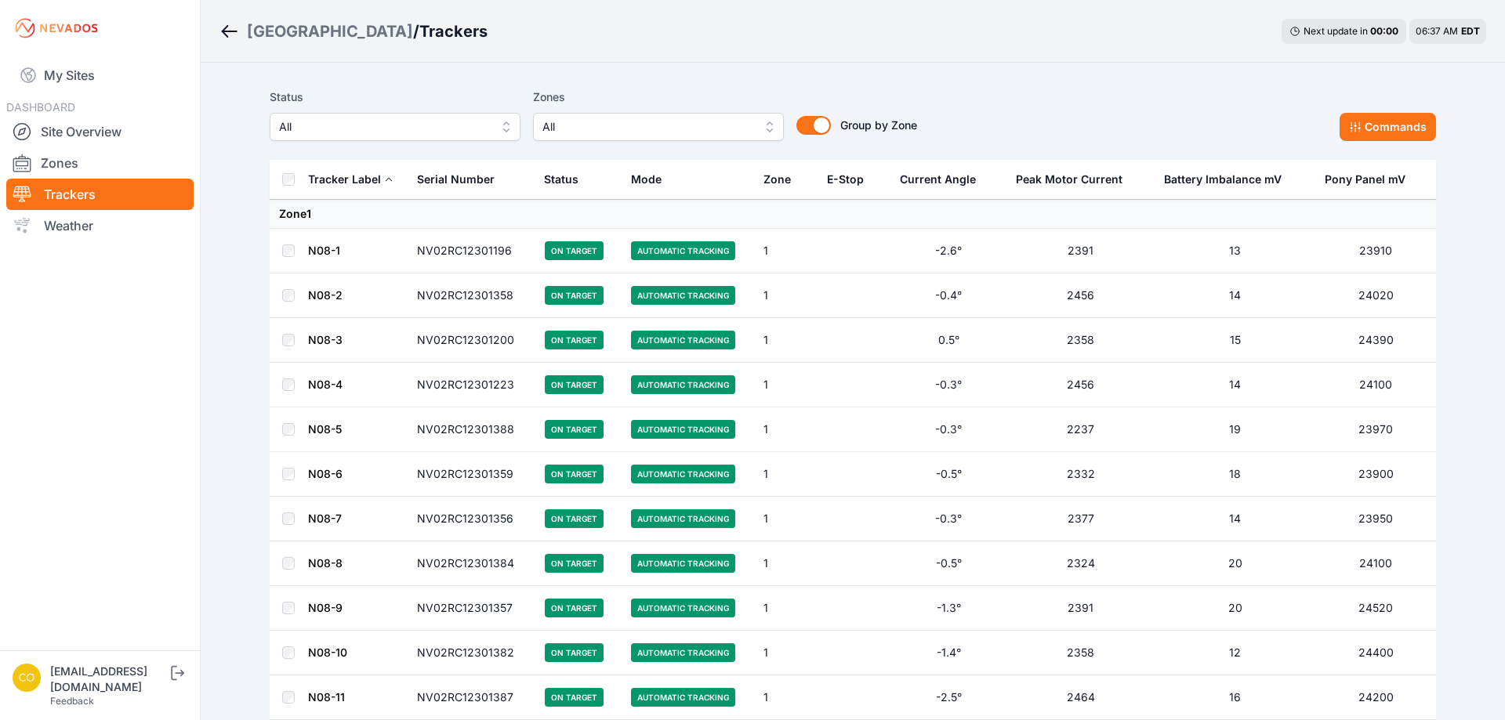
click at [581, 134] on span "All" at bounding box center [647, 127] width 210 height 19
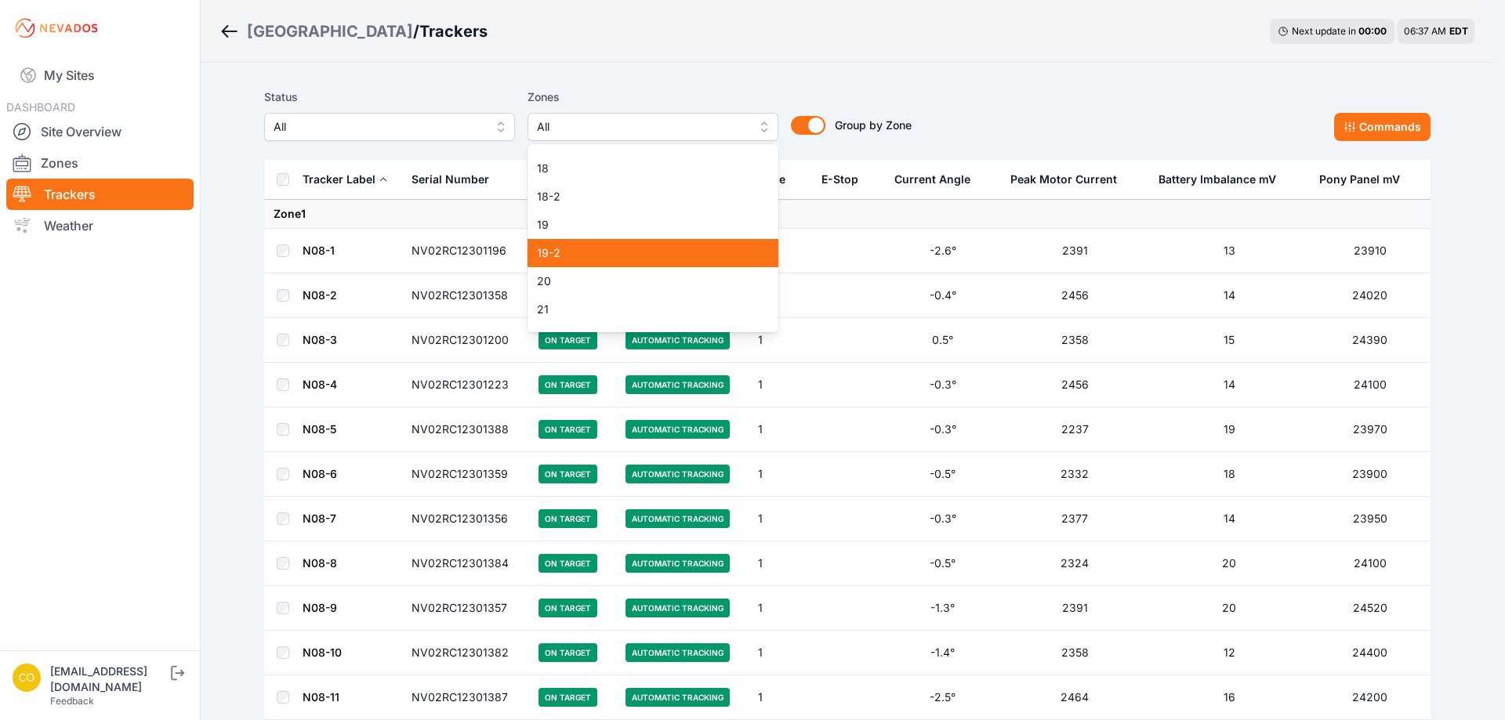
scroll to position [549, 0]
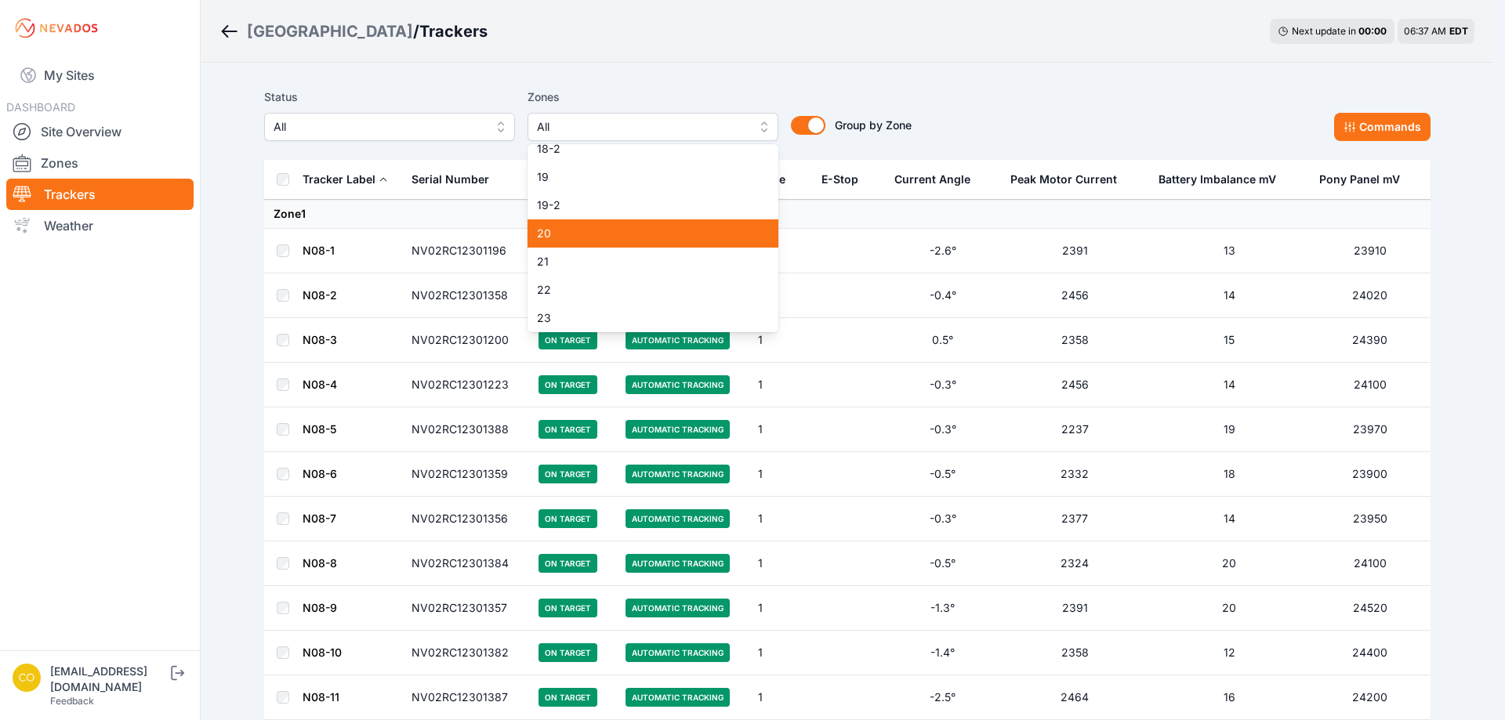
click at [588, 241] on div "20" at bounding box center [653, 234] width 251 height 28
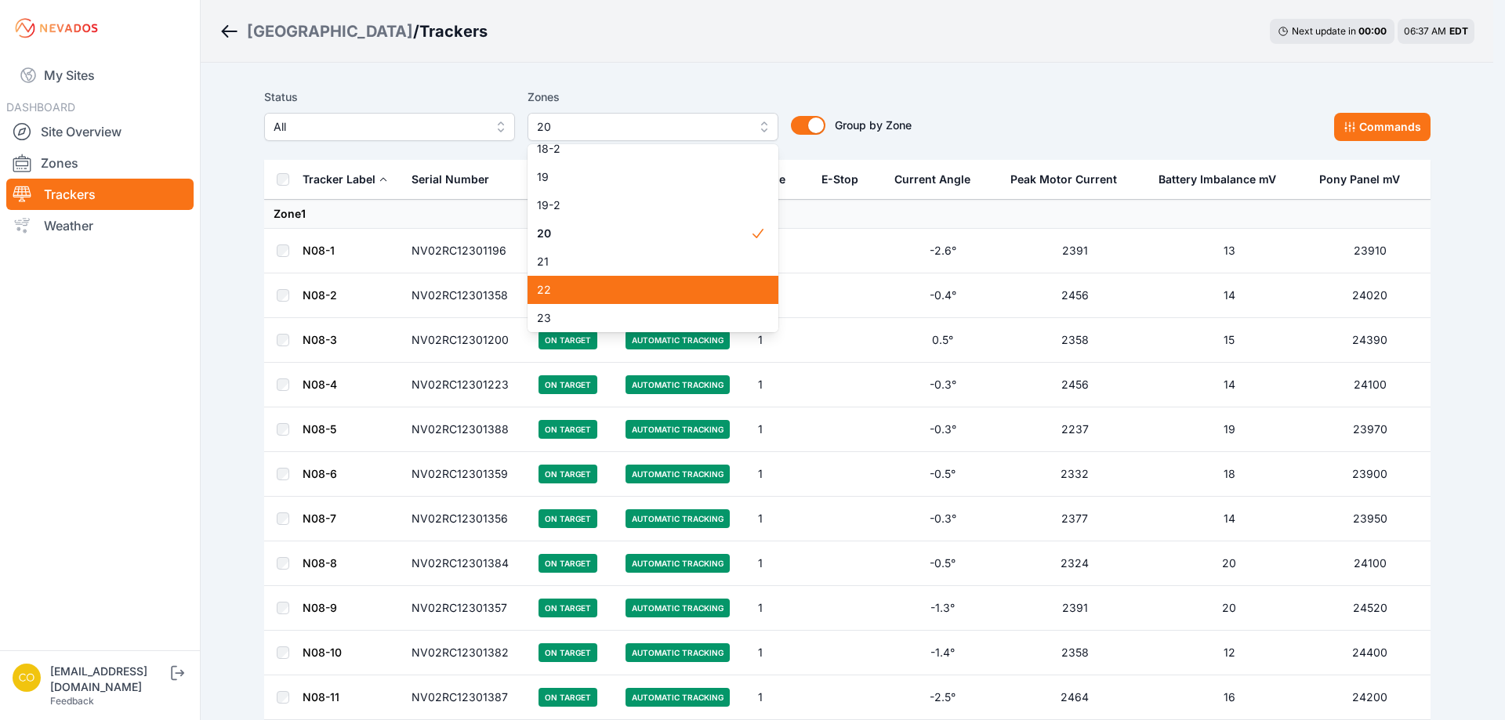
click at [578, 293] on span "22" at bounding box center [643, 290] width 213 height 16
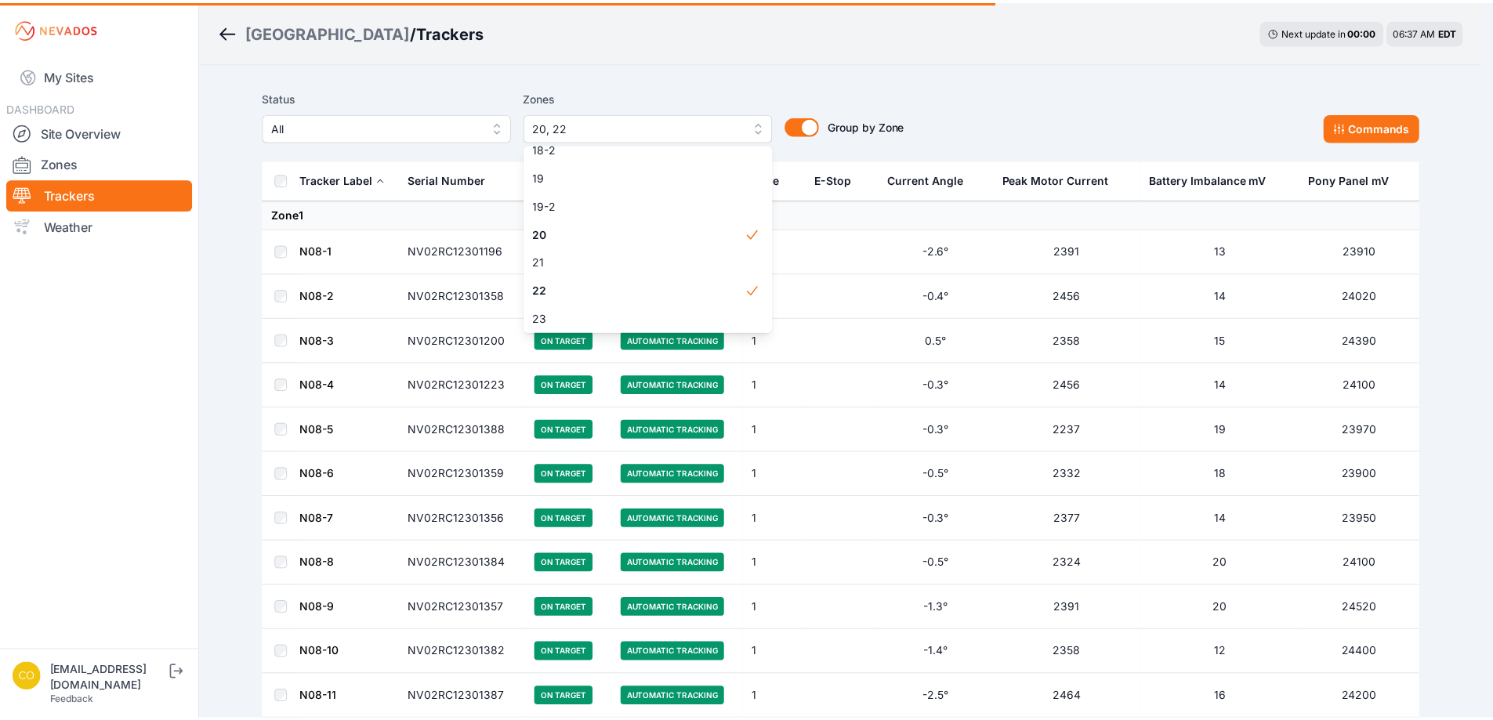
scroll to position [706, 0]
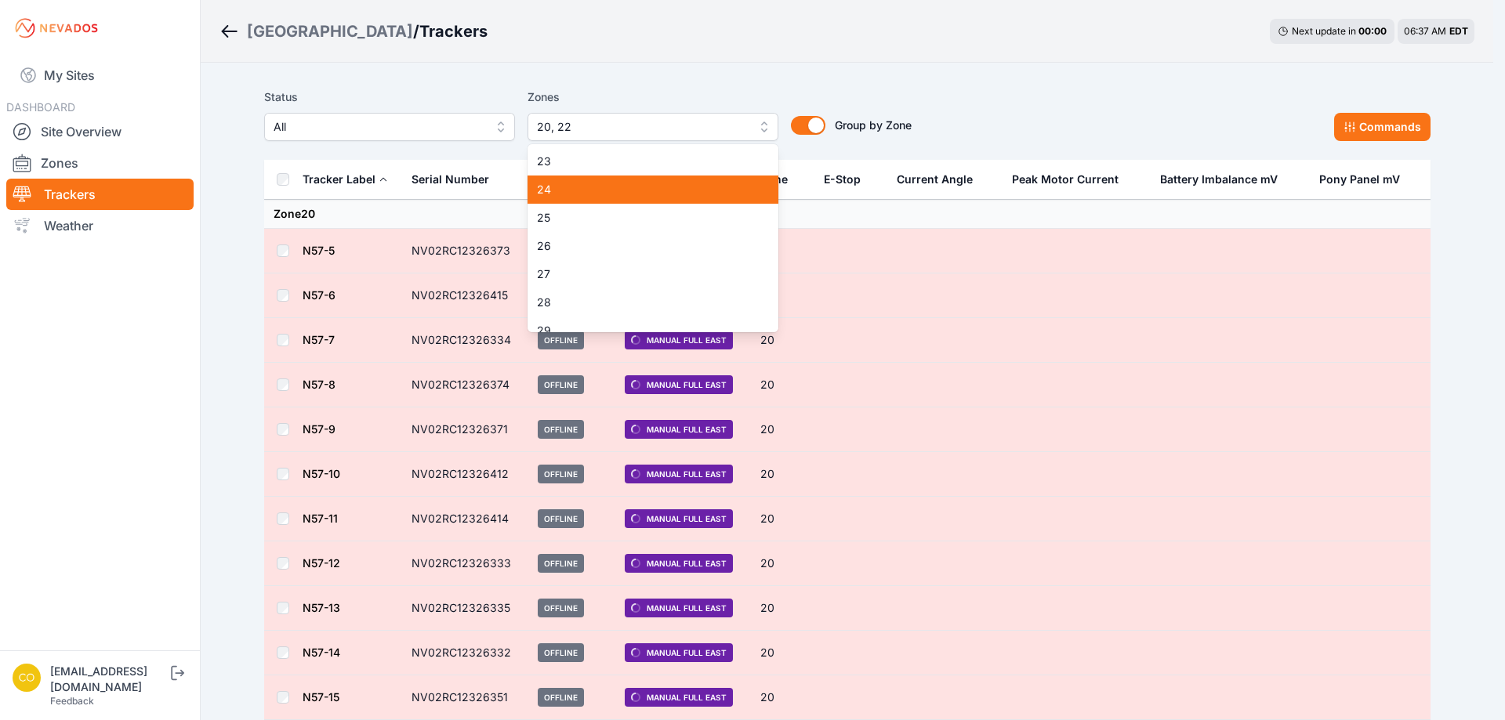
click at [581, 187] on span "24" at bounding box center [643, 190] width 213 height 16
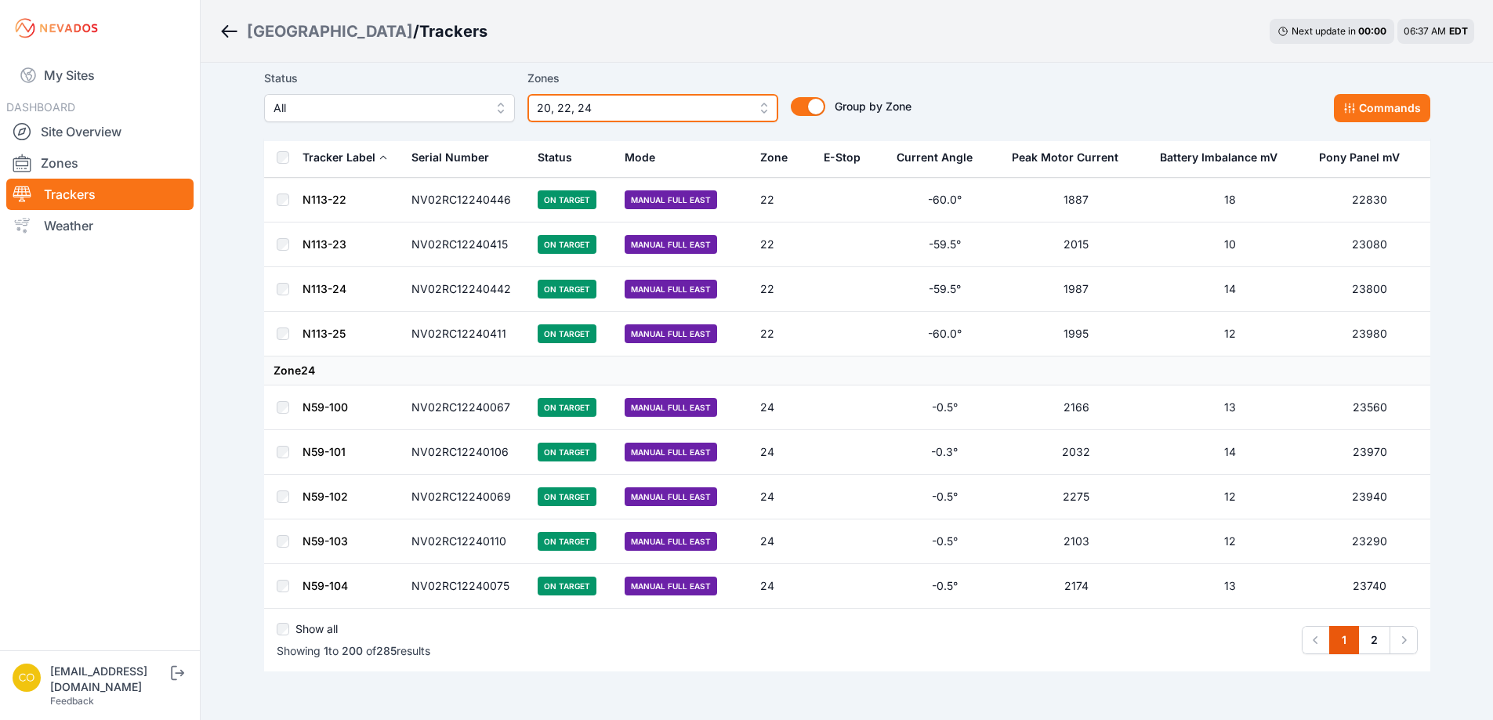
scroll to position [8683, 0]
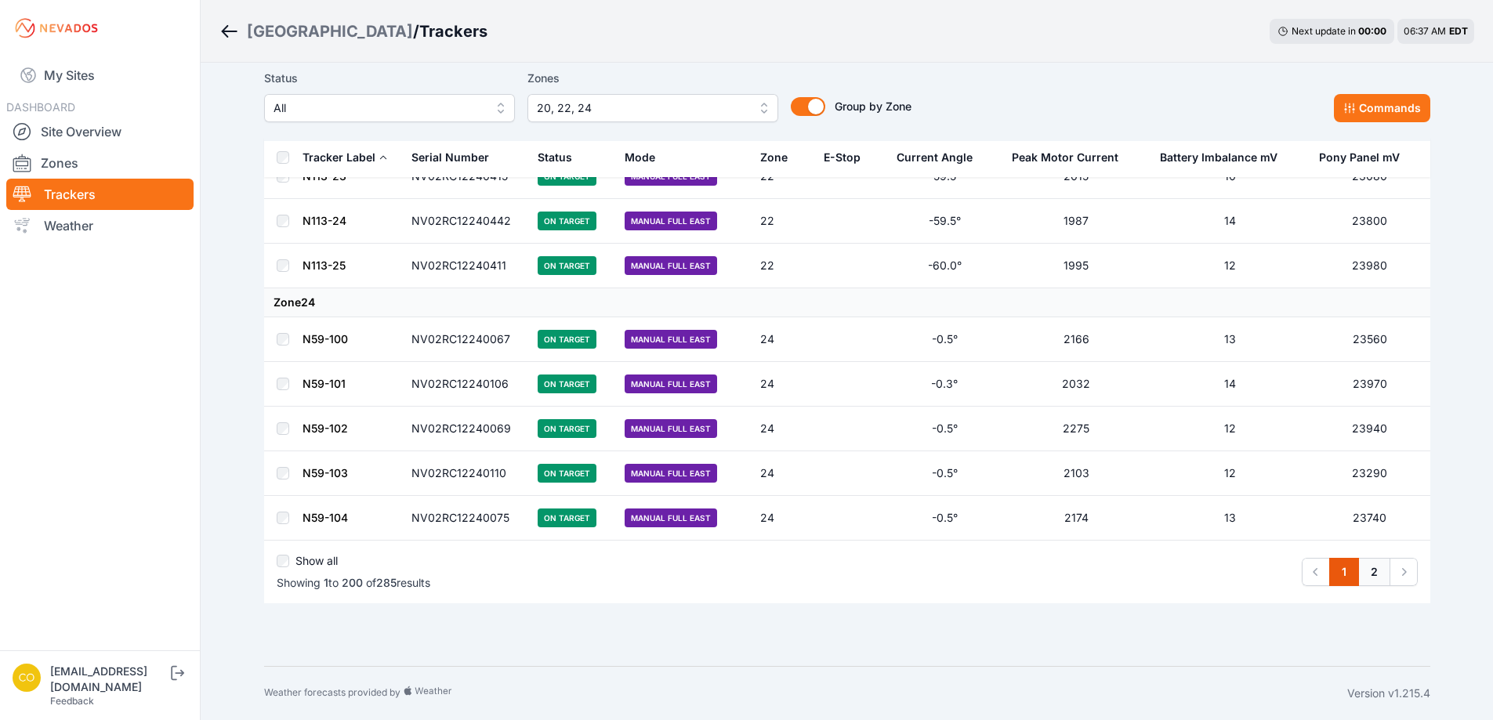
click at [1381, 569] on link "2" at bounding box center [1375, 572] width 32 height 28
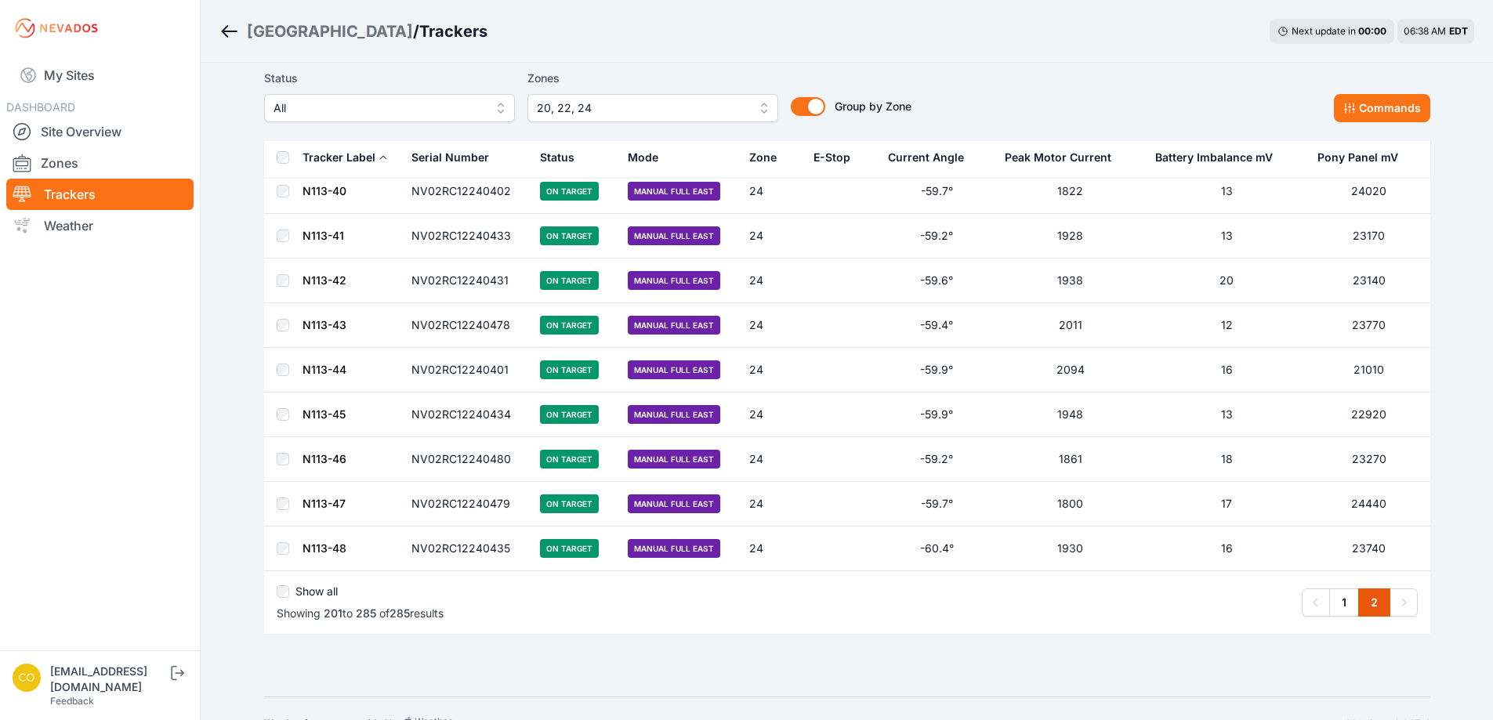
scroll to position [3486, 0]
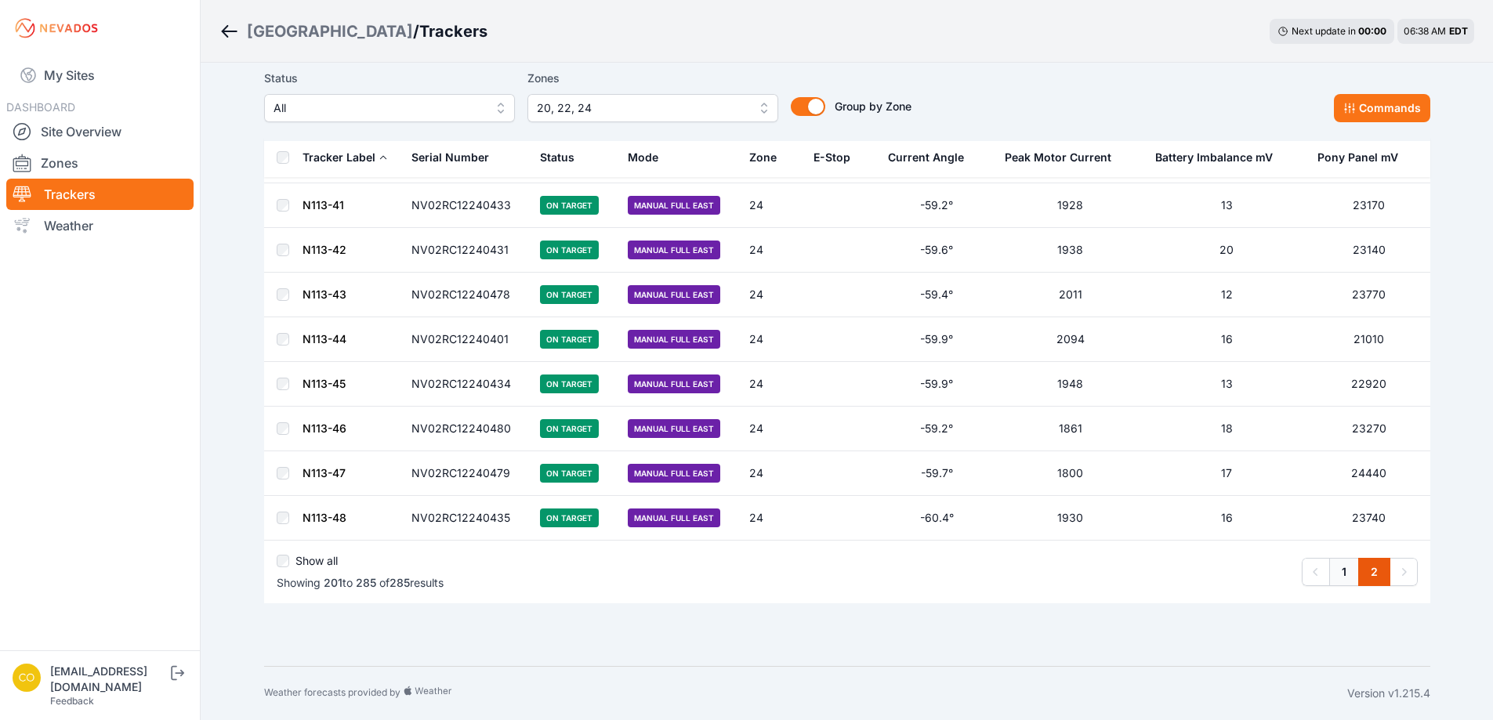
click at [1344, 568] on link "1" at bounding box center [1345, 572] width 30 height 28
